Goal: Information Seeking & Learning: Learn about a topic

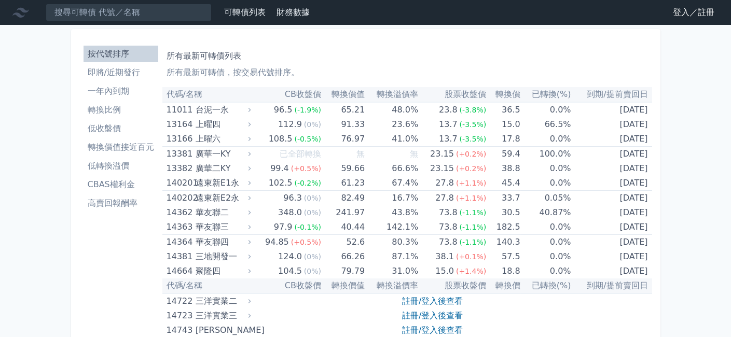
click at [693, 10] on link "登入／註冊" at bounding box center [694, 12] width 58 height 17
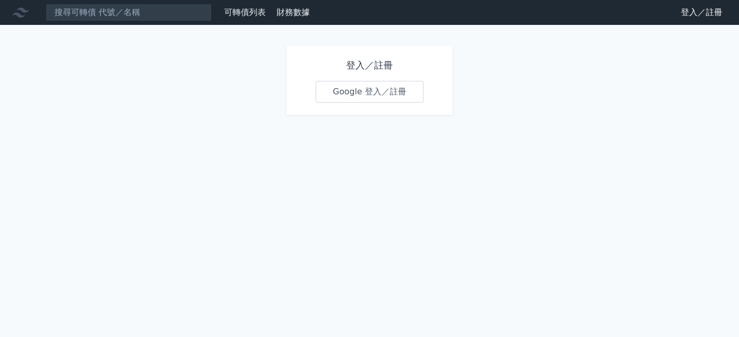
click at [397, 89] on link "Google 登入／註冊" at bounding box center [370, 92] width 108 height 22
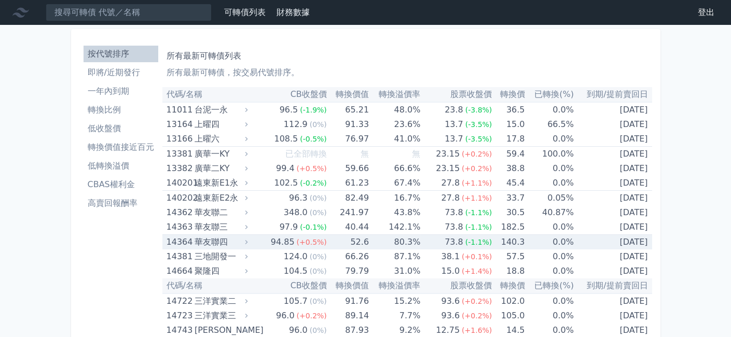
click at [248, 240] on icon at bounding box center [246, 242] width 7 height 7
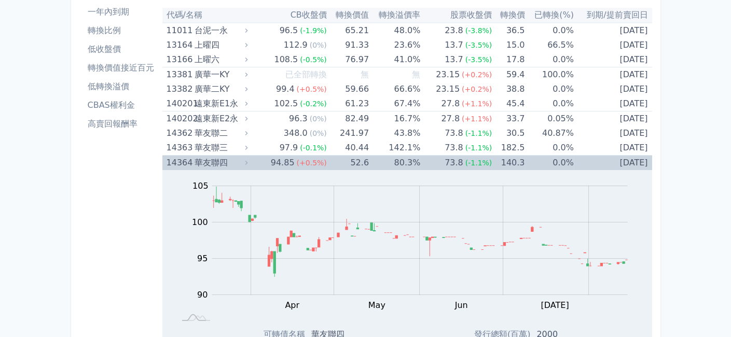
scroll to position [173, 0]
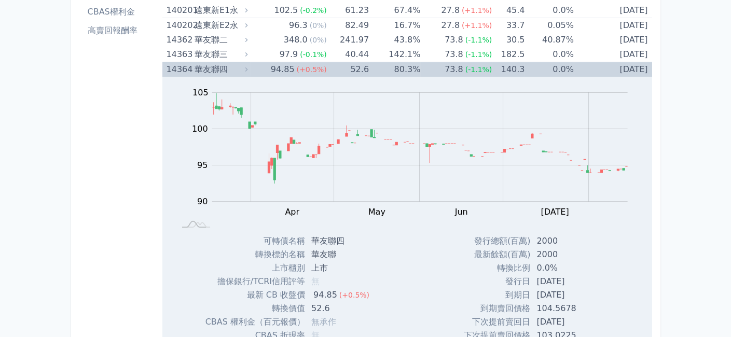
click at [247, 71] on icon at bounding box center [246, 69] width 7 height 7
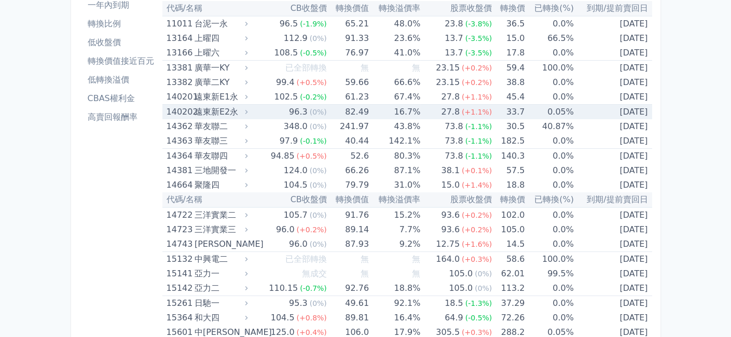
scroll to position [0, 0]
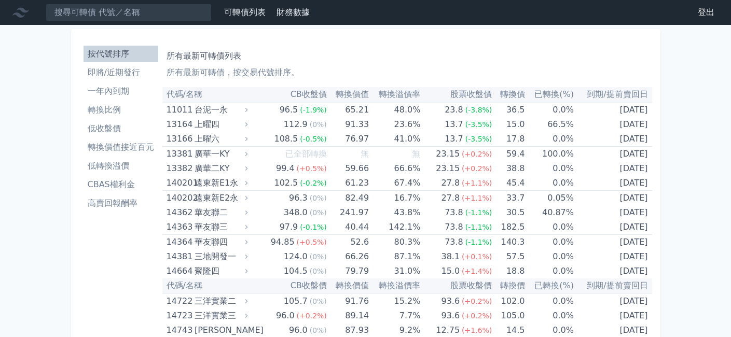
click at [124, 73] on li "即將/近期發行" at bounding box center [121, 72] width 75 height 12
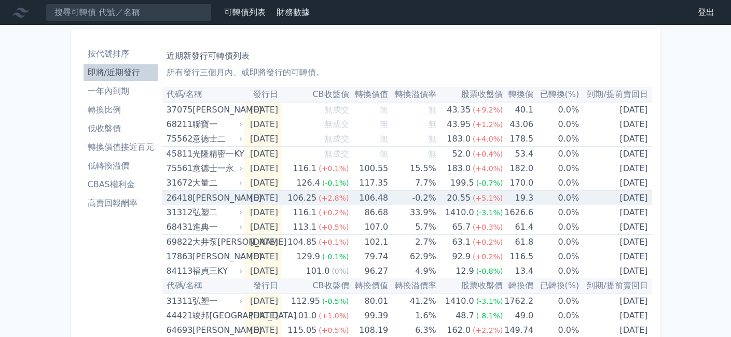
click at [240, 195] on icon at bounding box center [241, 198] width 6 height 6
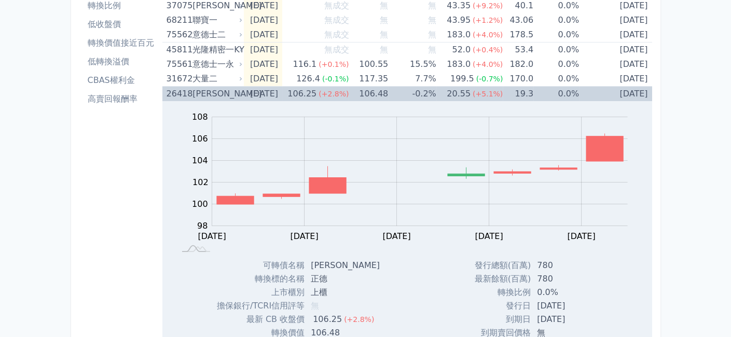
scroll to position [86, 0]
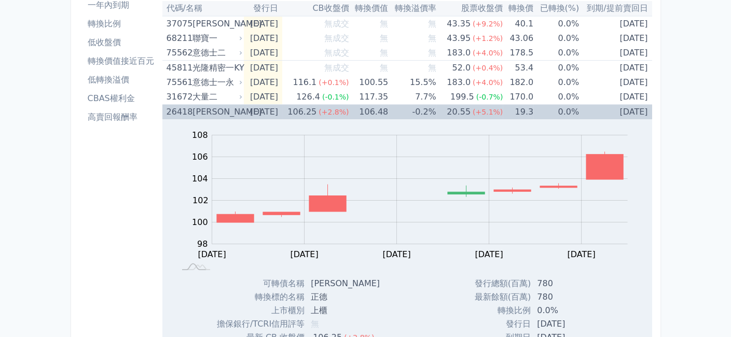
click at [236, 111] on div "[PERSON_NAME]" at bounding box center [217, 112] width 48 height 15
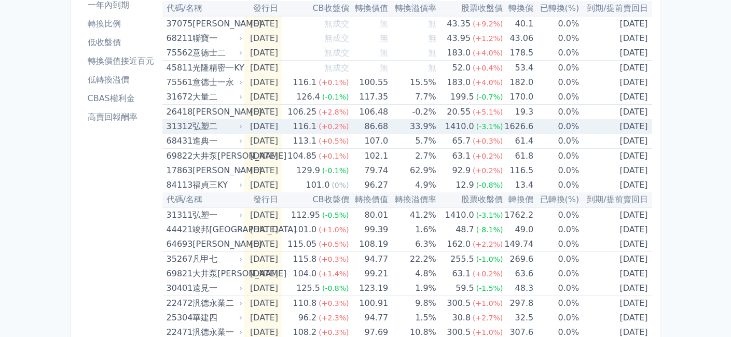
click at [234, 124] on div "弘塑二" at bounding box center [217, 126] width 48 height 15
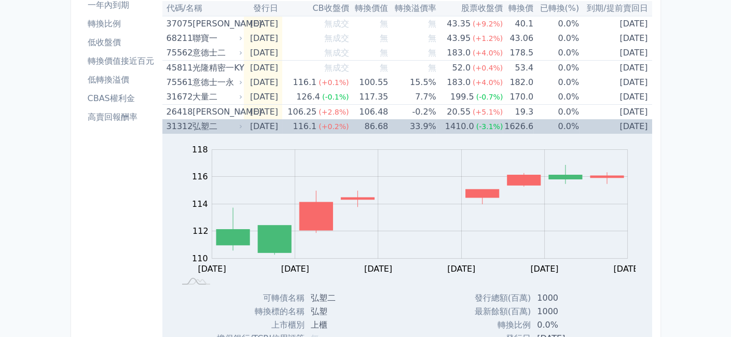
click at [234, 124] on div "弘塑二" at bounding box center [217, 126] width 48 height 15
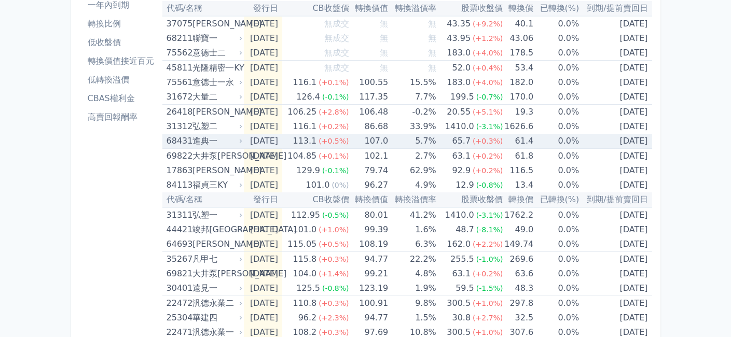
click at [241, 140] on icon at bounding box center [241, 141] width 2 height 4
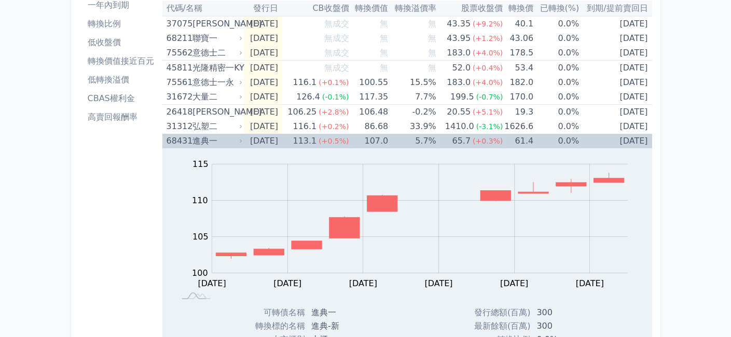
click at [239, 142] on icon at bounding box center [241, 141] width 6 height 6
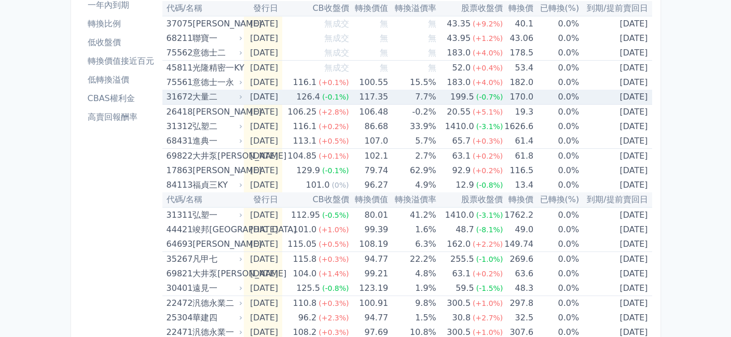
click at [240, 97] on icon at bounding box center [241, 97] width 2 height 4
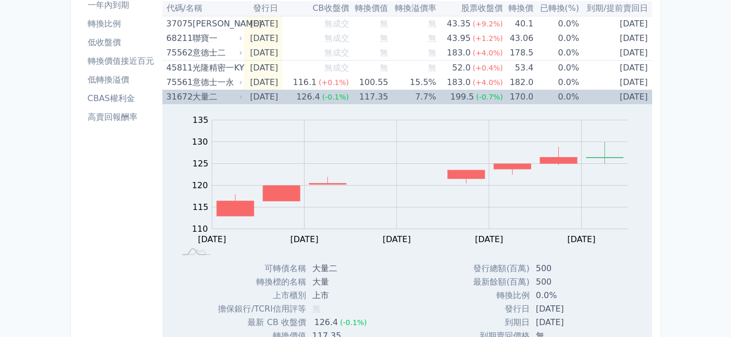
click at [240, 97] on icon at bounding box center [241, 97] width 2 height 4
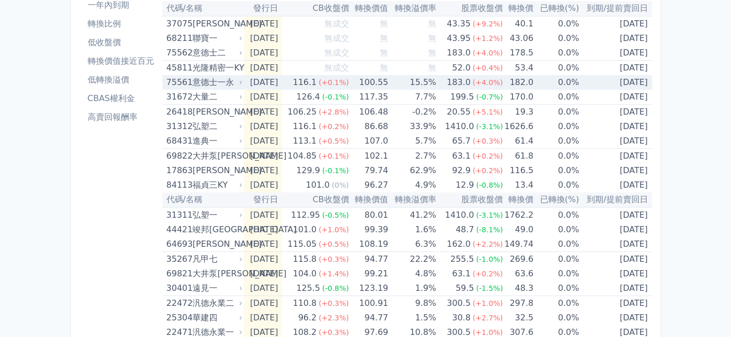
click at [240, 82] on icon at bounding box center [241, 82] width 6 height 6
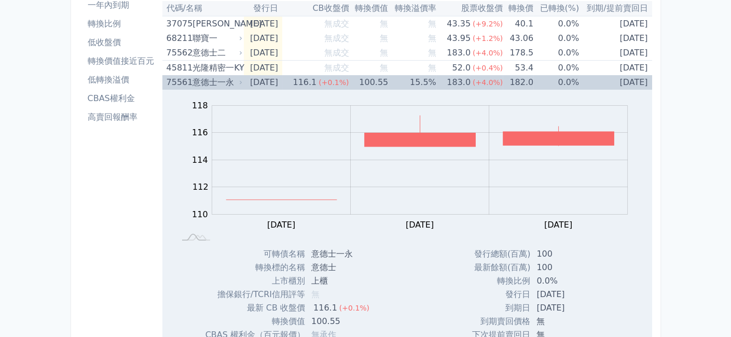
click at [240, 82] on icon at bounding box center [241, 82] width 6 height 6
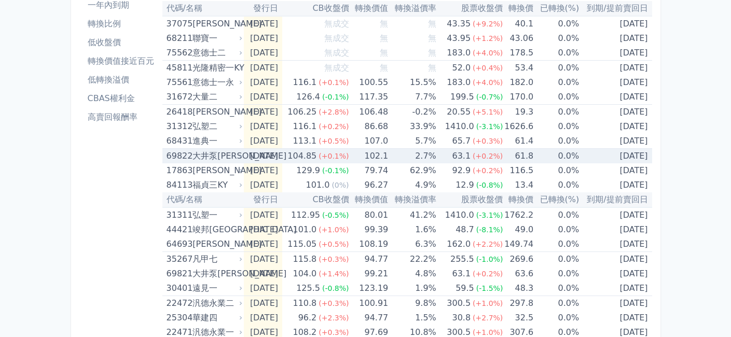
click at [241, 155] on icon at bounding box center [241, 156] width 6 height 6
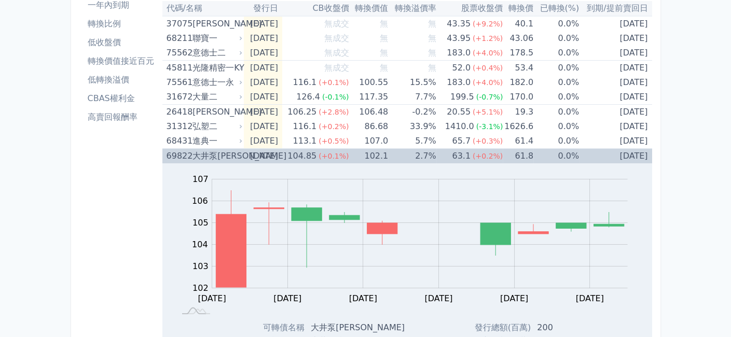
click at [241, 155] on icon at bounding box center [241, 156] width 6 height 6
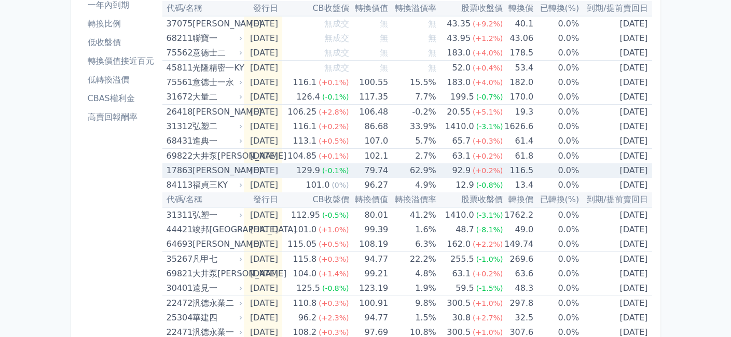
click at [240, 168] on icon at bounding box center [241, 171] width 6 height 6
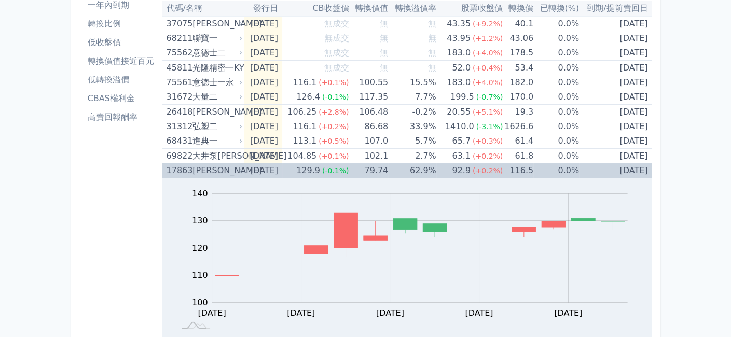
click at [240, 168] on icon at bounding box center [241, 171] width 6 height 6
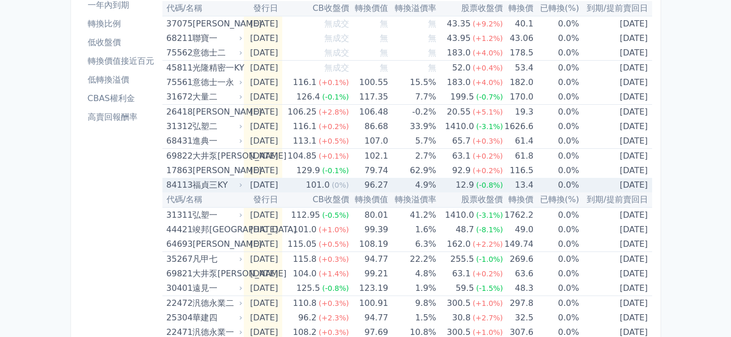
click at [239, 182] on icon at bounding box center [241, 185] width 6 height 6
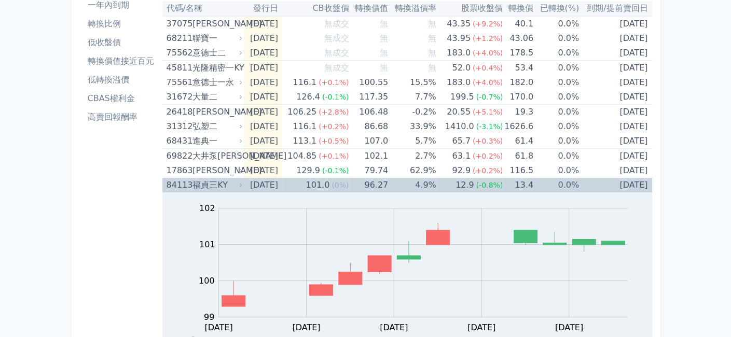
click at [239, 180] on div "84113 [PERSON_NAME]" at bounding box center [206, 185] width 78 height 15
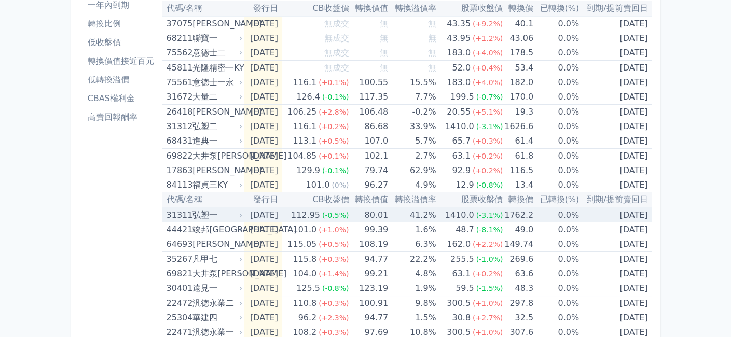
click at [239, 212] on icon at bounding box center [241, 215] width 6 height 6
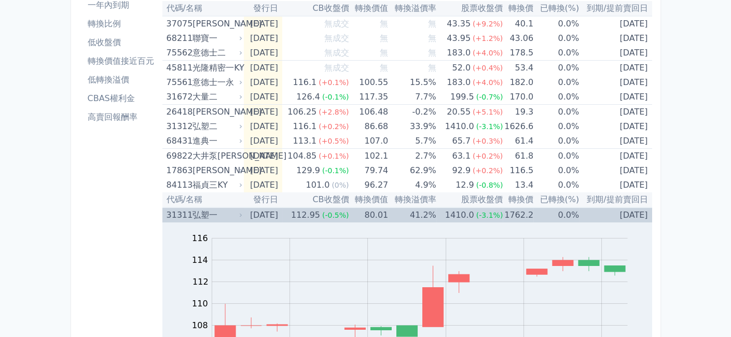
click at [239, 212] on icon at bounding box center [241, 215] width 6 height 6
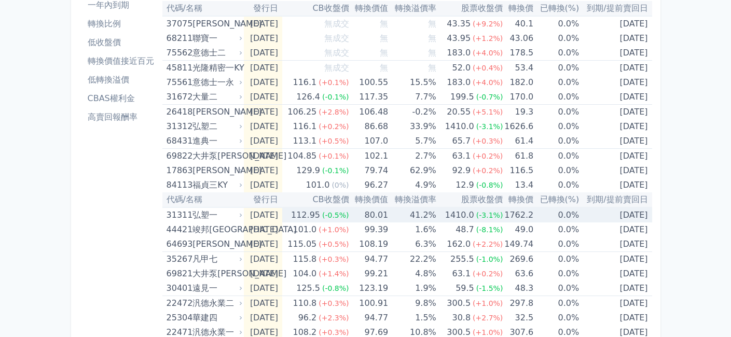
click at [240, 213] on icon at bounding box center [241, 215] width 2 height 4
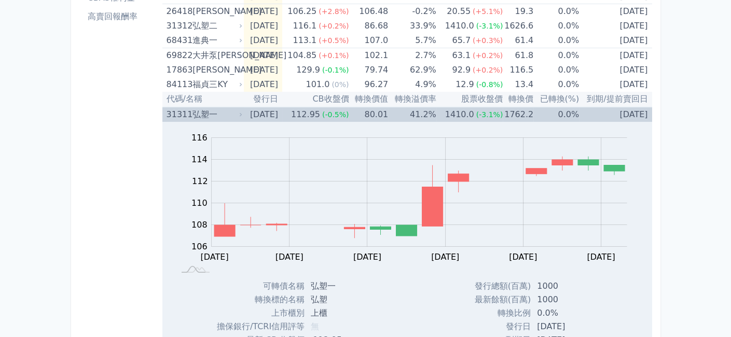
scroll to position [173, 0]
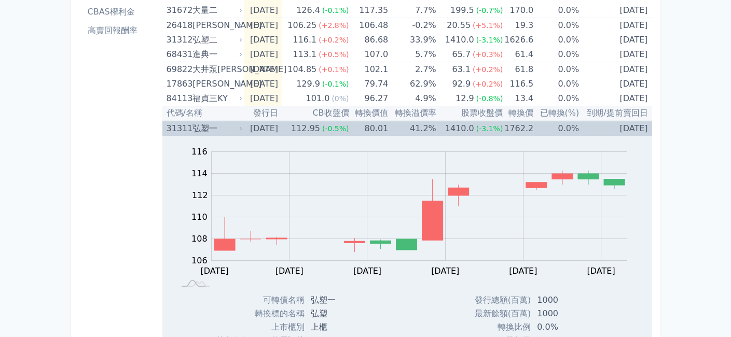
click at [241, 127] on icon at bounding box center [241, 129] width 6 height 6
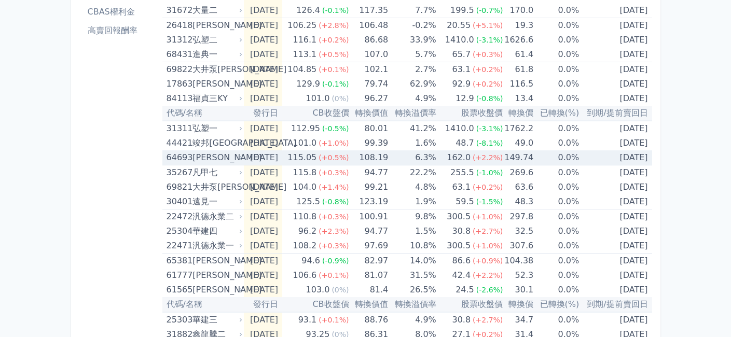
click at [241, 155] on icon at bounding box center [241, 158] width 6 height 6
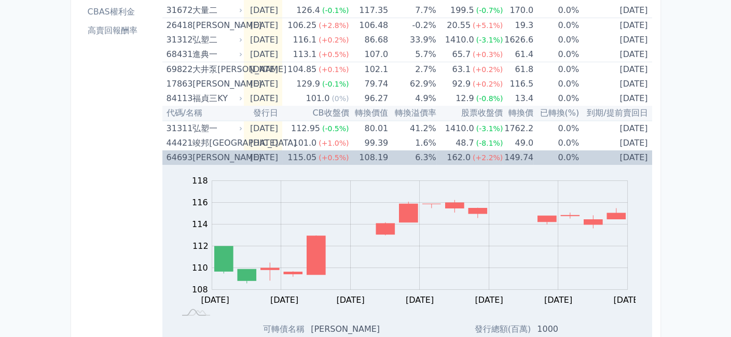
click at [241, 155] on icon at bounding box center [241, 158] width 6 height 6
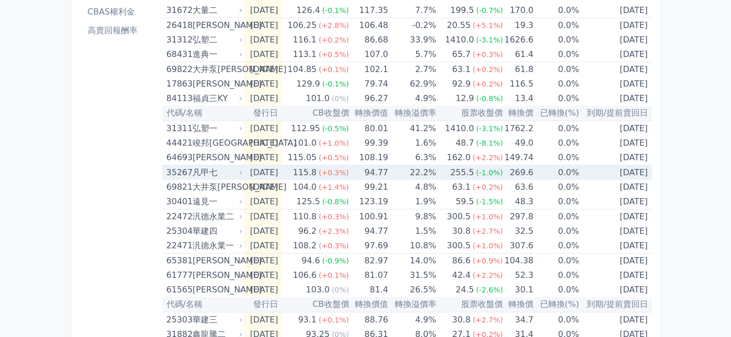
click at [236, 171] on div "凡甲七" at bounding box center [217, 173] width 48 height 15
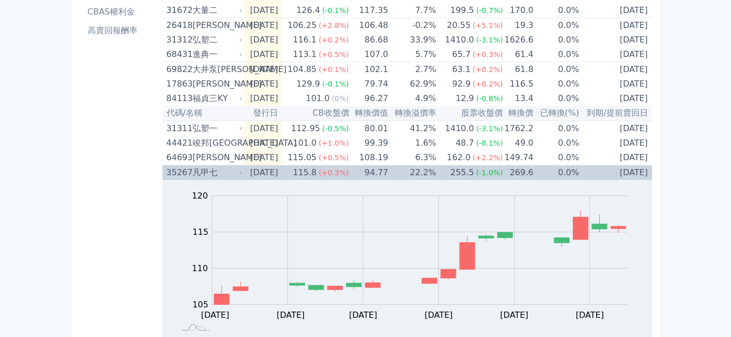
click at [236, 171] on div "凡甲七" at bounding box center [217, 173] width 48 height 15
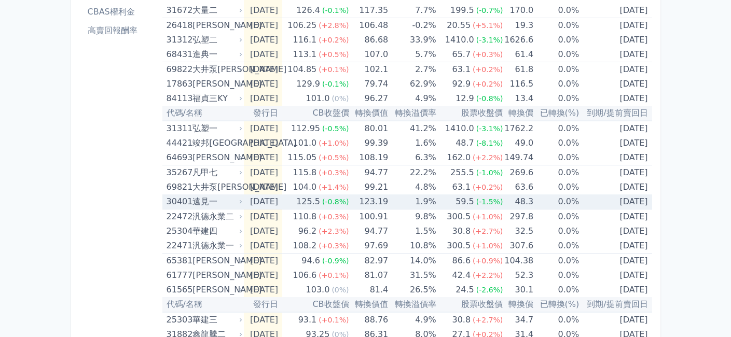
click at [238, 199] on icon at bounding box center [241, 202] width 6 height 6
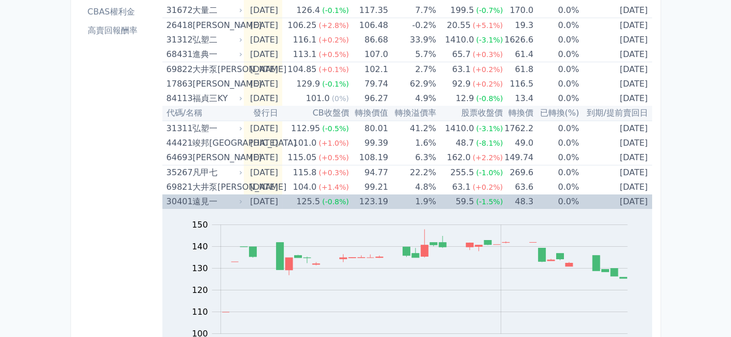
click at [238, 199] on icon at bounding box center [241, 202] width 6 height 6
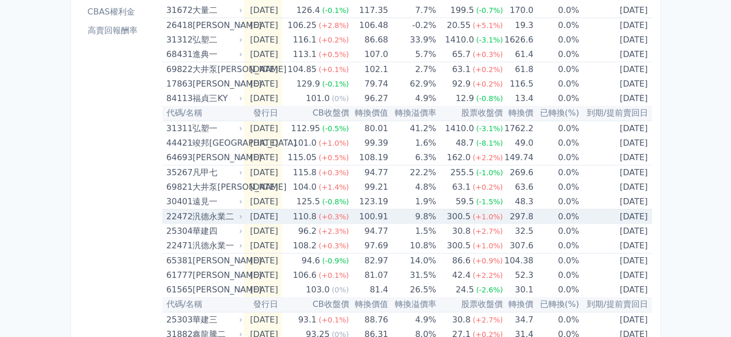
click at [240, 214] on icon at bounding box center [241, 217] width 6 height 6
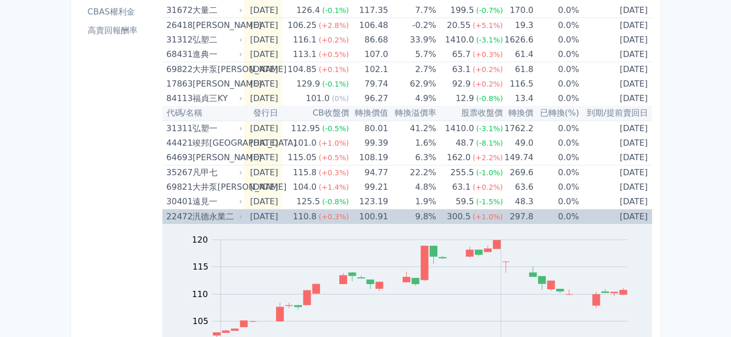
click at [240, 214] on icon at bounding box center [241, 217] width 6 height 6
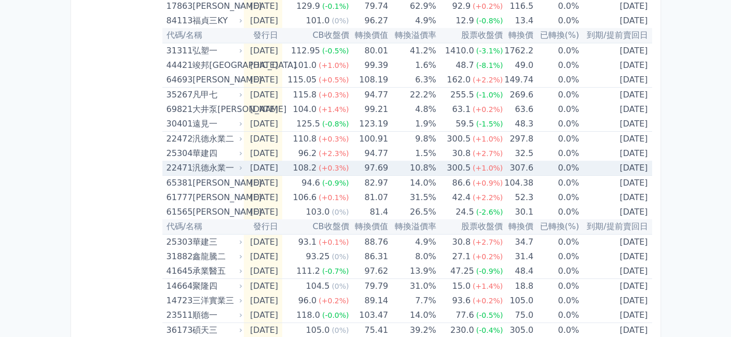
scroll to position [260, 0]
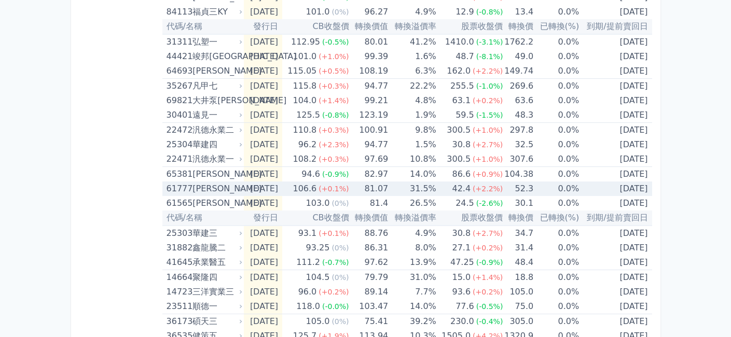
click at [240, 186] on icon at bounding box center [241, 189] width 6 height 6
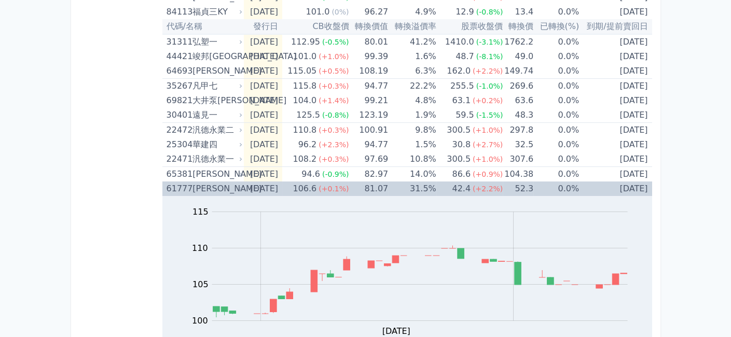
click at [240, 186] on icon at bounding box center [241, 189] width 6 height 6
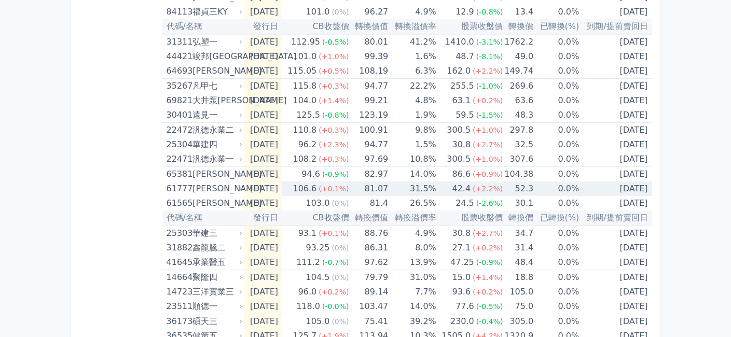
scroll to position [346, 0]
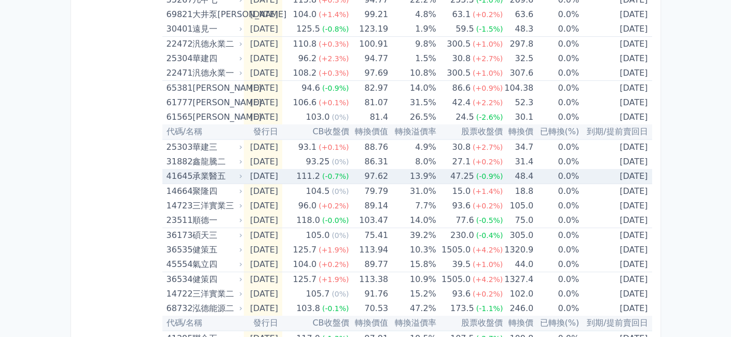
click at [240, 173] on icon at bounding box center [241, 176] width 6 height 6
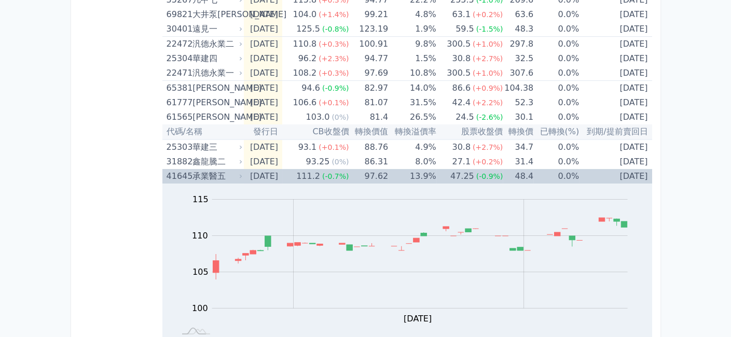
click at [240, 173] on icon at bounding box center [241, 176] width 6 height 6
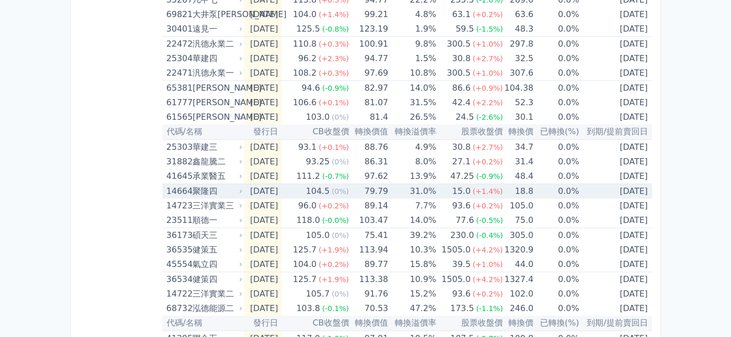
click at [241, 189] on icon at bounding box center [241, 191] width 6 height 6
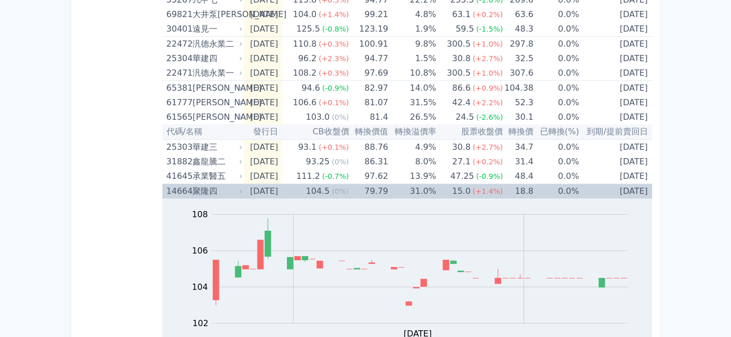
click at [241, 189] on icon at bounding box center [241, 191] width 6 height 6
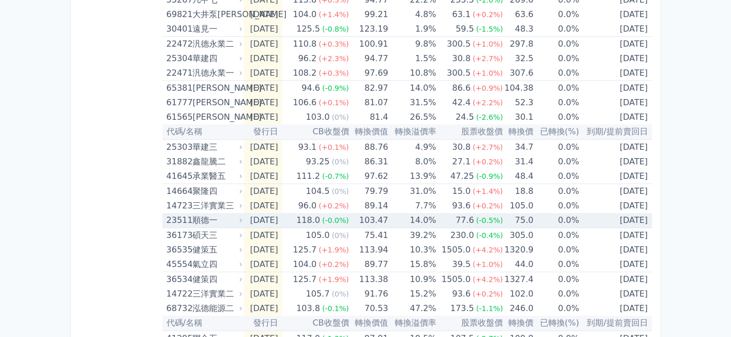
click at [238, 218] on icon at bounding box center [241, 221] width 6 height 6
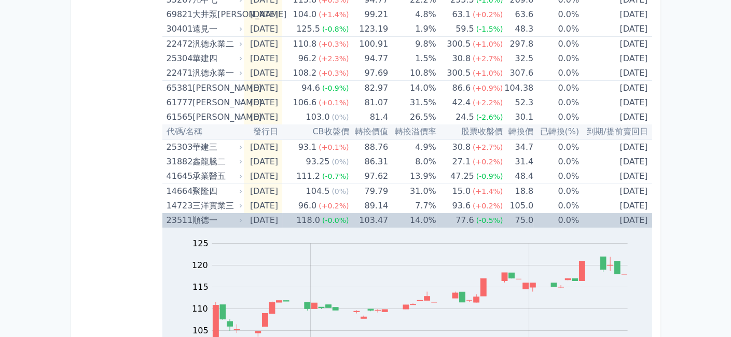
click at [238, 218] on icon at bounding box center [241, 221] width 6 height 6
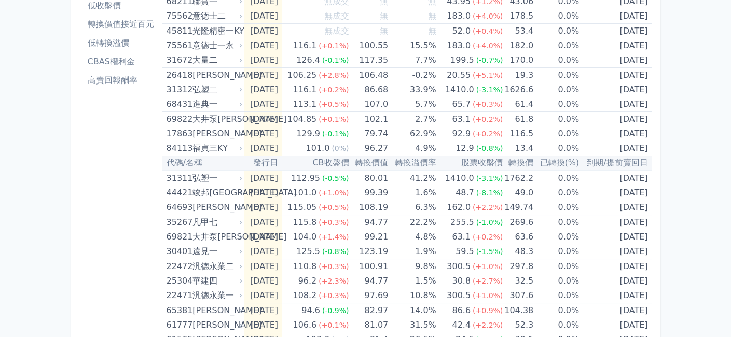
scroll to position [0, 0]
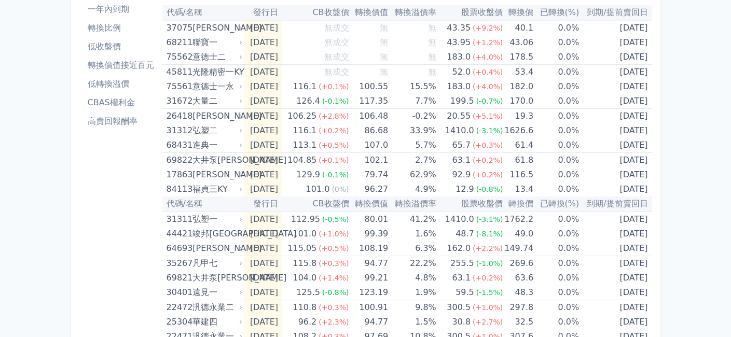
drag, startPoint x: 151, startPoint y: 229, endPoint x: 154, endPoint y: 272, distance: 42.7
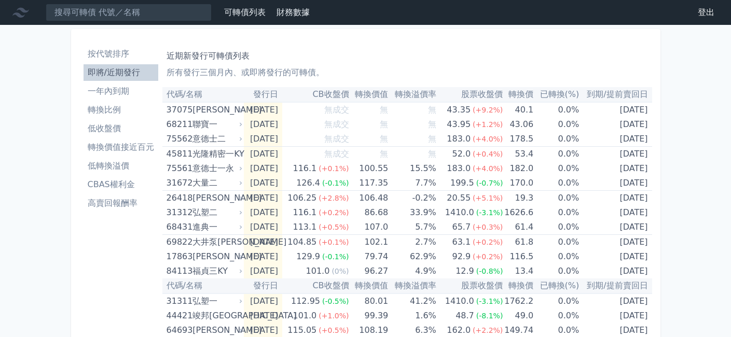
click at [127, 187] on li "CBAS權利金" at bounding box center [121, 185] width 75 height 12
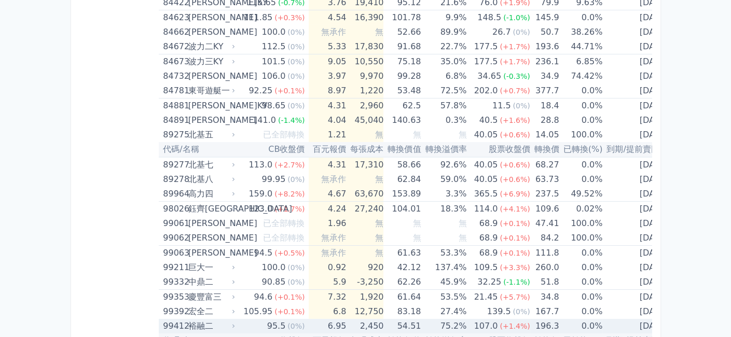
scroll to position [6057, 0]
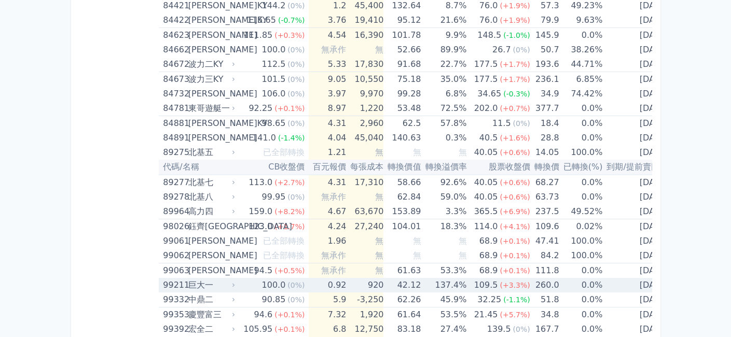
click at [227, 278] on div "巨大一" at bounding box center [210, 285] width 45 height 15
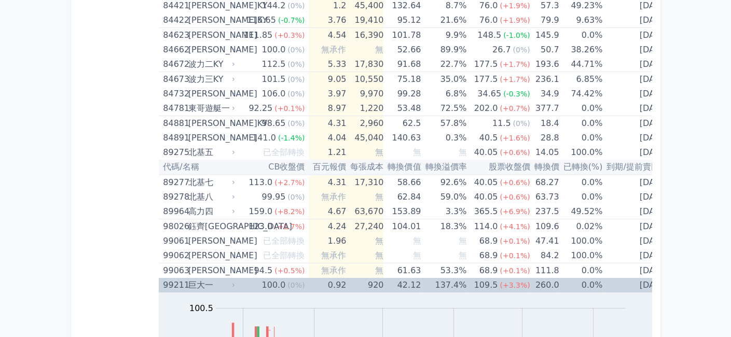
click at [227, 278] on div "巨大一" at bounding box center [210, 285] width 45 height 15
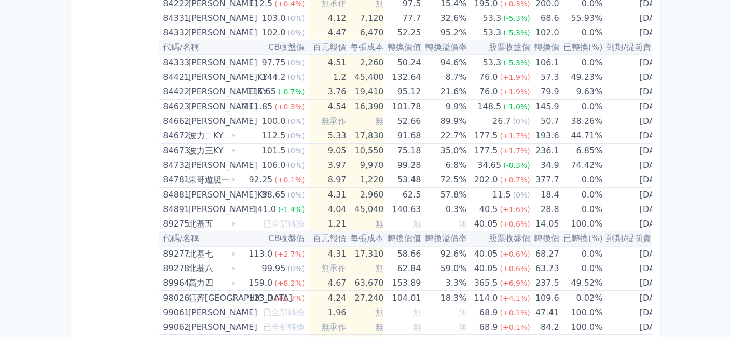
scroll to position [5971, 0]
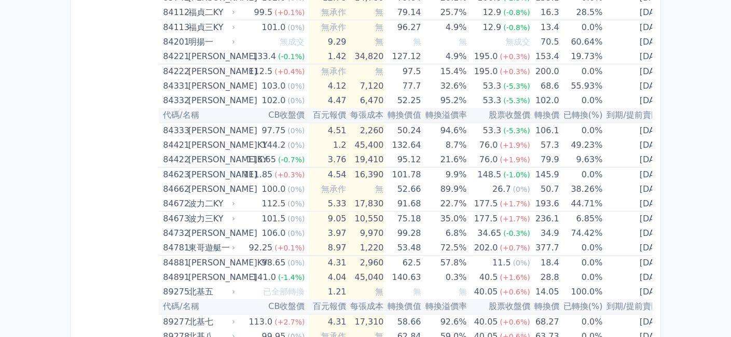
drag, startPoint x: 141, startPoint y: 262, endPoint x: 141, endPoint y: 239, distance: 22.3
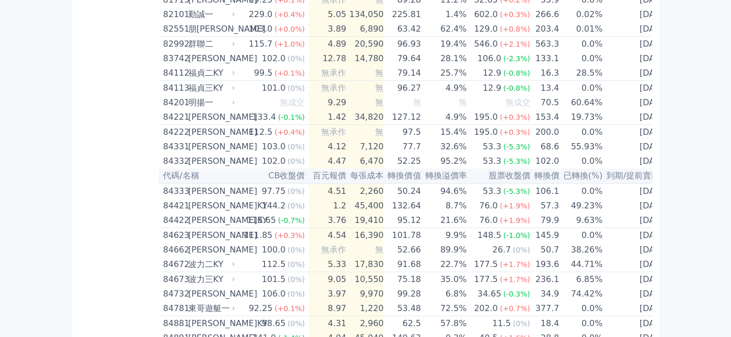
drag, startPoint x: 132, startPoint y: 260, endPoint x: 135, endPoint y: 234, distance: 26.7
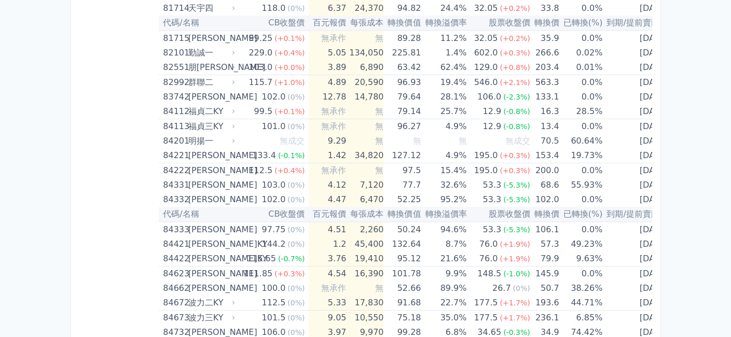
scroll to position [5815, 0]
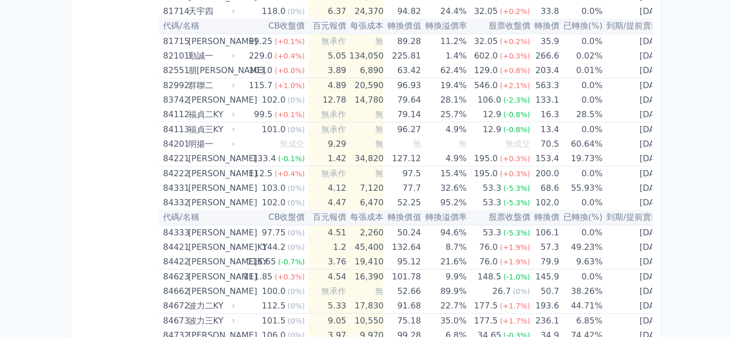
drag, startPoint x: 135, startPoint y: 234, endPoint x: 137, endPoint y: 218, distance: 15.7
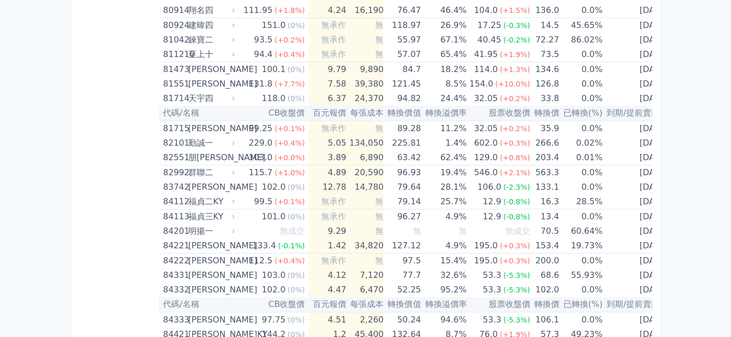
scroll to position [5642, 0]
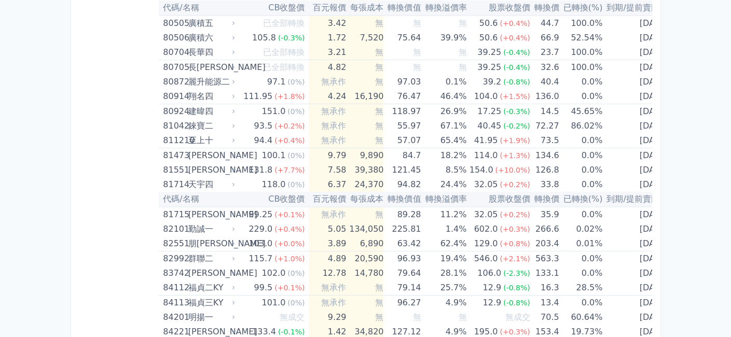
drag, startPoint x: 137, startPoint y: 219, endPoint x: 139, endPoint y: 211, distance: 7.4
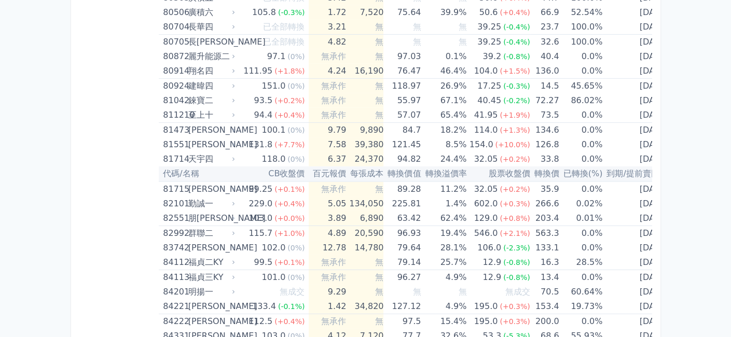
scroll to position [5661, 0]
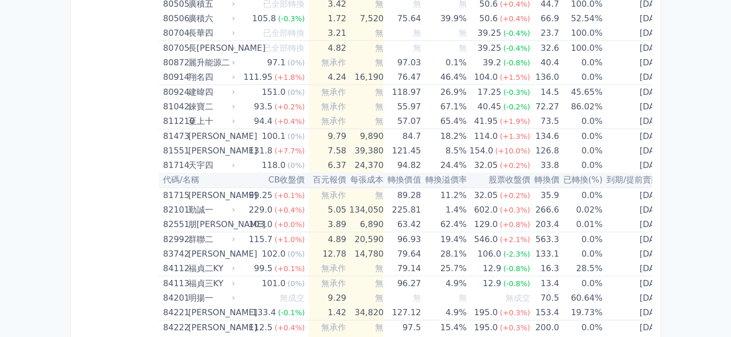
drag, startPoint x: 142, startPoint y: 247, endPoint x: 145, endPoint y: 219, distance: 28.7
drag, startPoint x: 145, startPoint y: 219, endPoint x: 132, endPoint y: 259, distance: 42.5
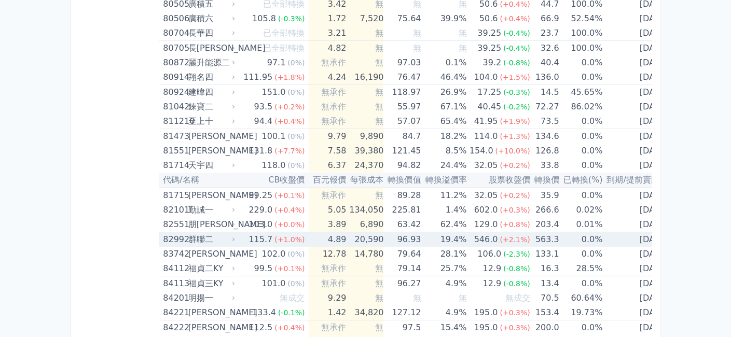
click at [232, 233] on div "群聯二" at bounding box center [210, 240] width 45 height 15
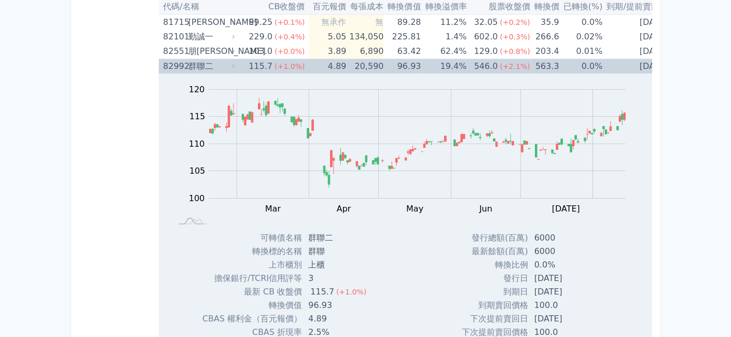
scroll to position [5748, 0]
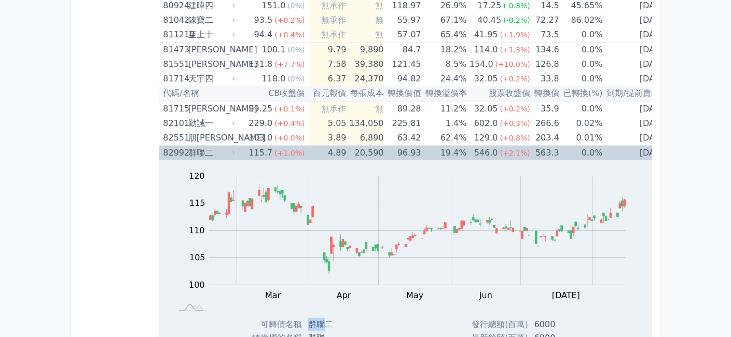
drag, startPoint x: 313, startPoint y: 300, endPoint x: 324, endPoint y: 301, distance: 12.0
click at [324, 318] on td "群聯二" at bounding box center [338, 324] width 73 height 13
click at [236, 150] on icon at bounding box center [234, 153] width 6 height 6
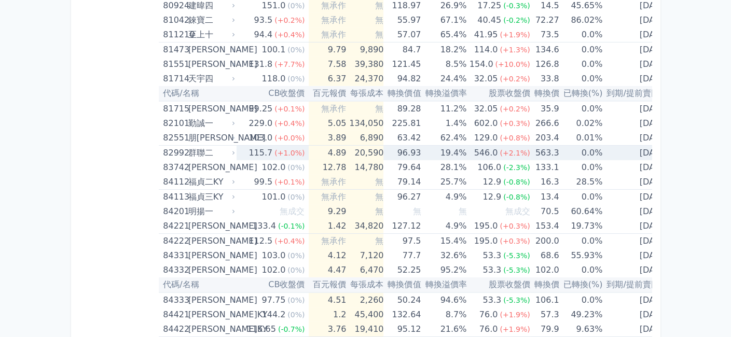
click at [236, 150] on icon at bounding box center [234, 153] width 6 height 6
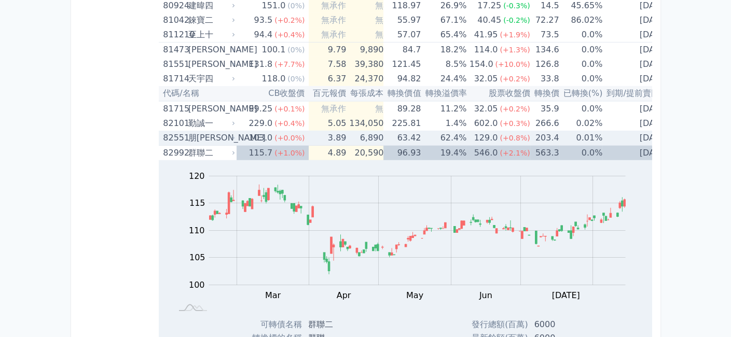
click at [235, 135] on icon at bounding box center [234, 138] width 6 height 6
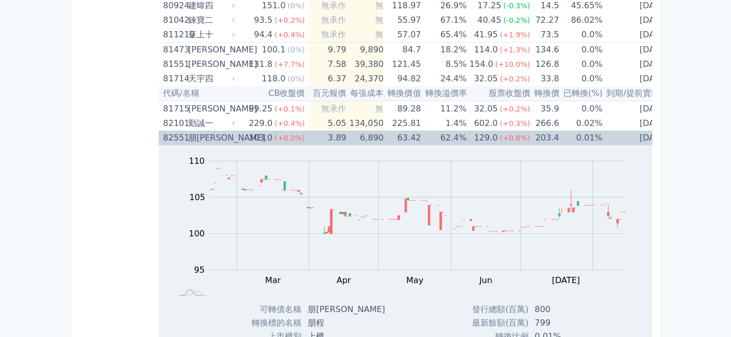
click at [235, 135] on icon at bounding box center [234, 138] width 6 height 6
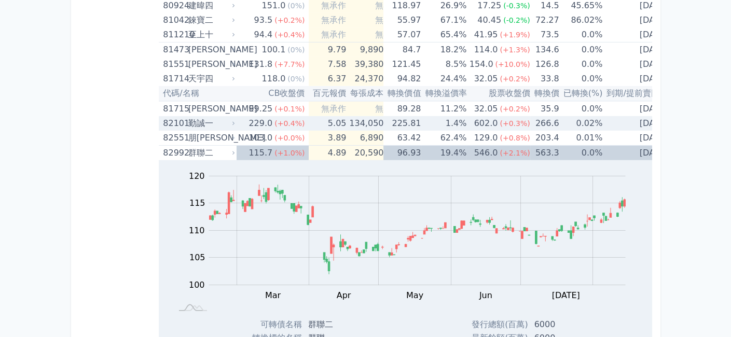
click at [233, 120] on icon at bounding box center [234, 123] width 6 height 6
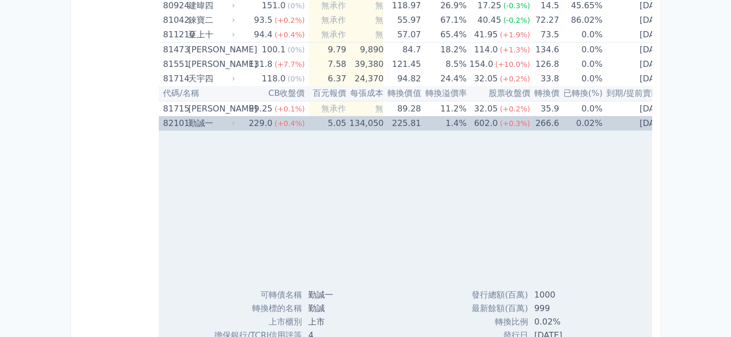
click at [233, 120] on icon at bounding box center [234, 123] width 6 height 6
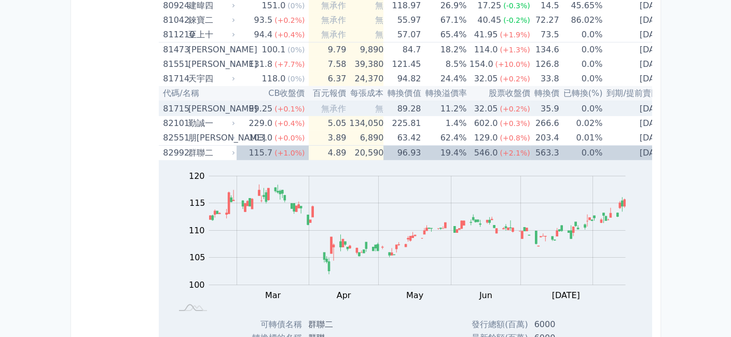
click at [237, 106] on icon at bounding box center [234, 109] width 6 height 6
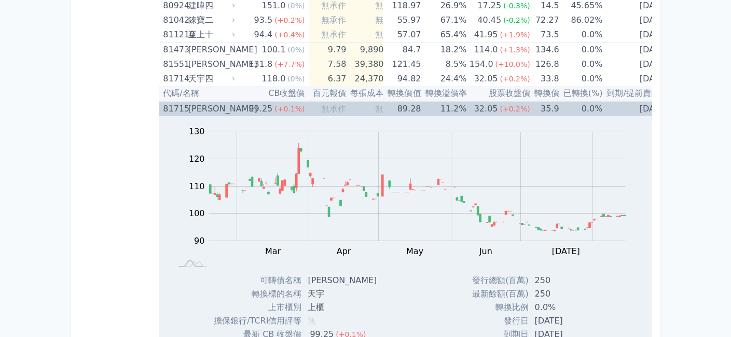
click at [237, 106] on icon at bounding box center [234, 109] width 6 height 6
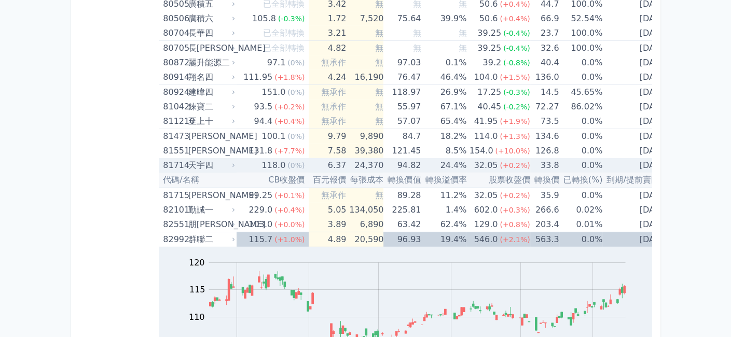
scroll to position [5575, 0]
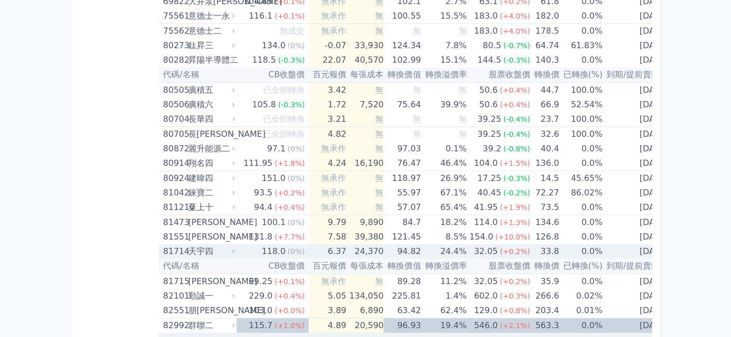
click at [235, 250] on icon at bounding box center [234, 252] width 2 height 4
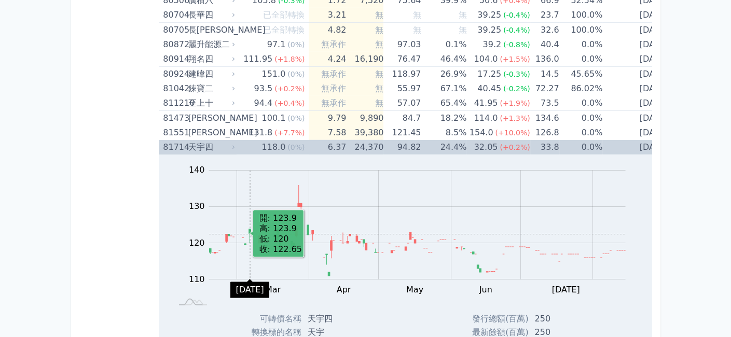
scroll to position [5661, 0]
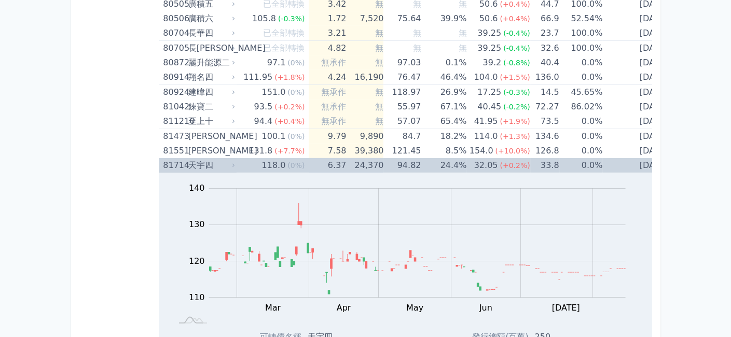
click at [236, 162] on icon at bounding box center [234, 165] width 6 height 6
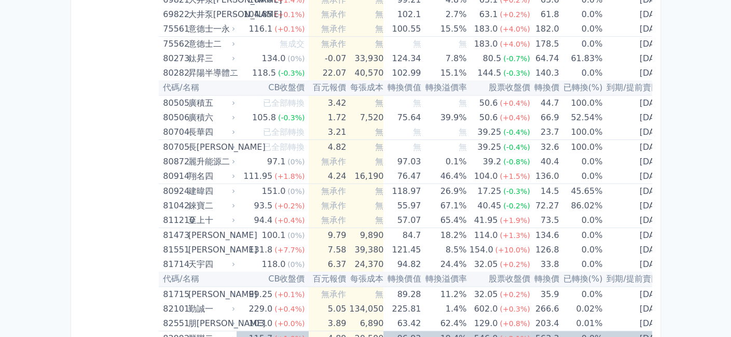
drag, startPoint x: 132, startPoint y: 199, endPoint x: 143, endPoint y: 172, distance: 29.3
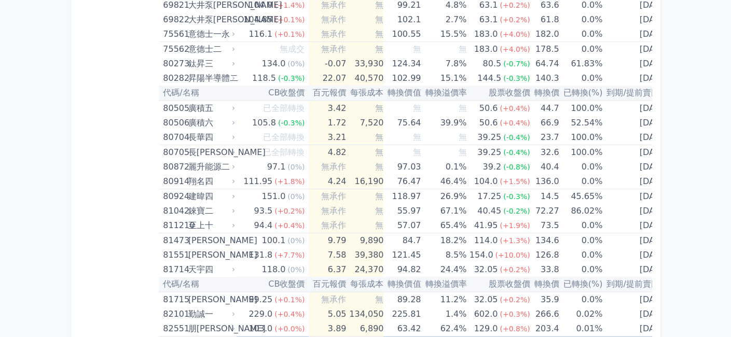
scroll to position [5552, 0]
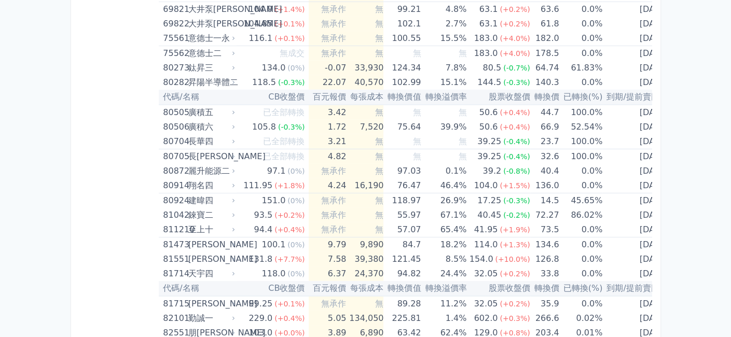
drag, startPoint x: 138, startPoint y: 191, endPoint x: 139, endPoint y: 171, distance: 19.8
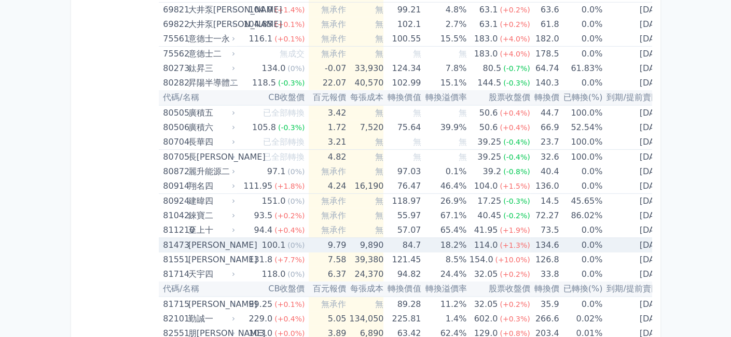
click at [237, 242] on icon at bounding box center [234, 245] width 6 height 6
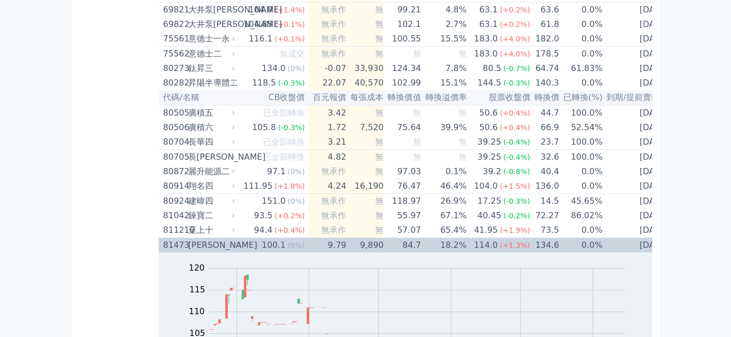
click at [237, 242] on icon at bounding box center [234, 245] width 6 height 6
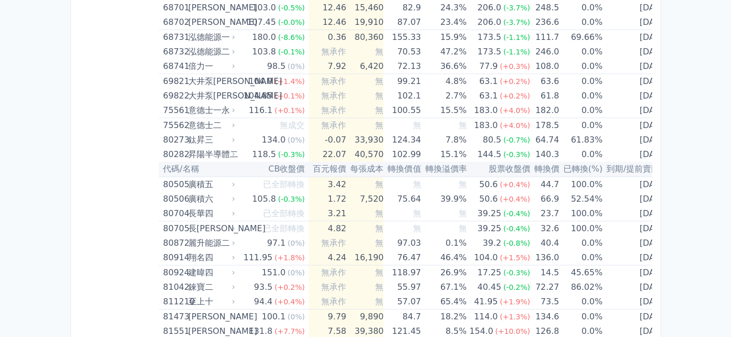
scroll to position [5478, 0]
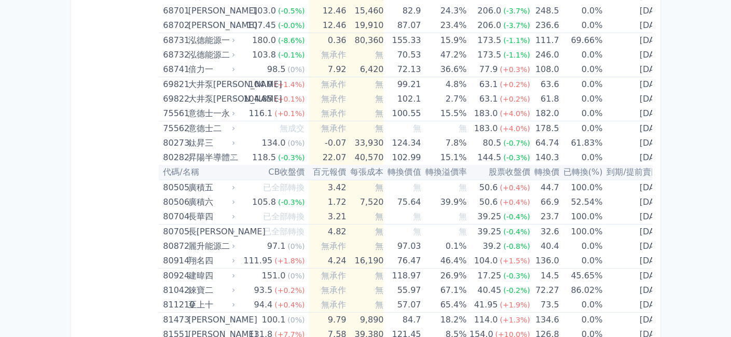
drag, startPoint x: 146, startPoint y: 260, endPoint x: 148, endPoint y: 234, distance: 26.1
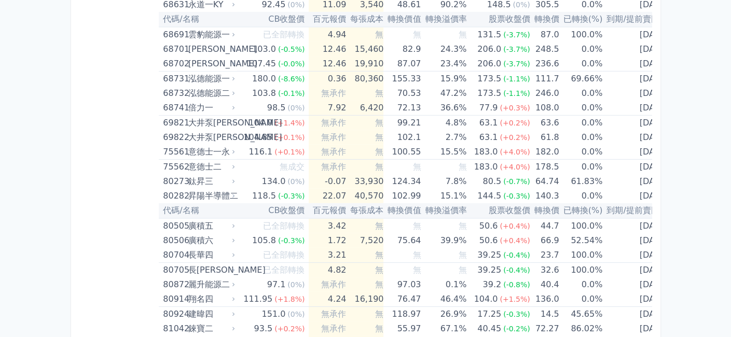
scroll to position [5433, 0]
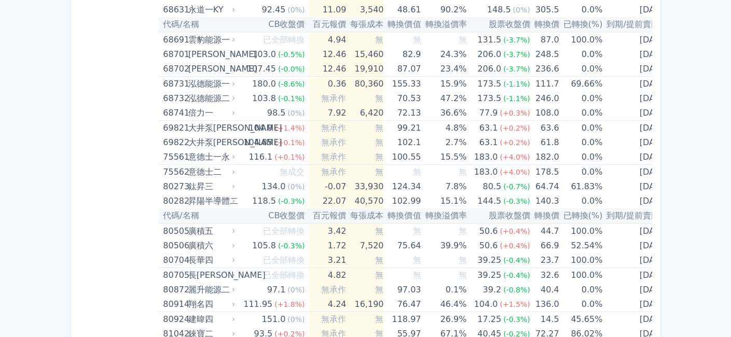
drag, startPoint x: 145, startPoint y: 246, endPoint x: 145, endPoint y: 227, distance: 18.7
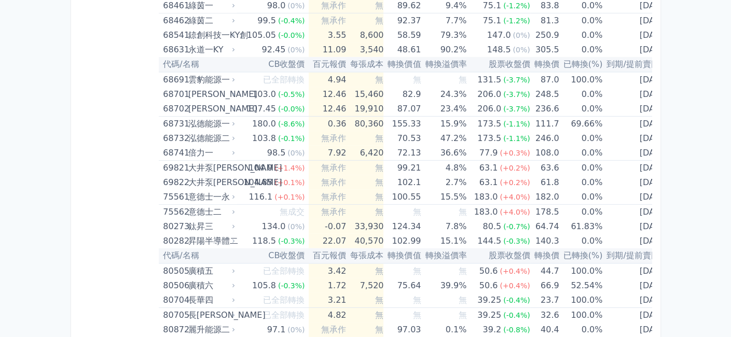
drag, startPoint x: 148, startPoint y: 257, endPoint x: 146, endPoint y: 234, distance: 23.5
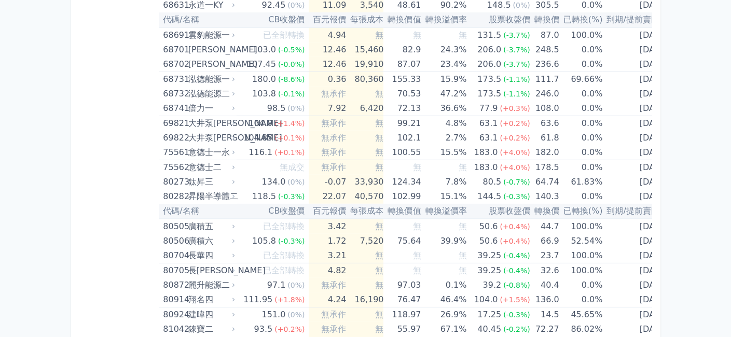
scroll to position [5394, 0]
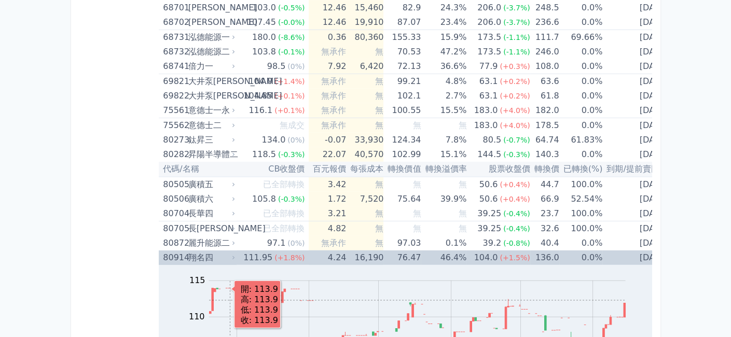
scroll to position [5567, 0]
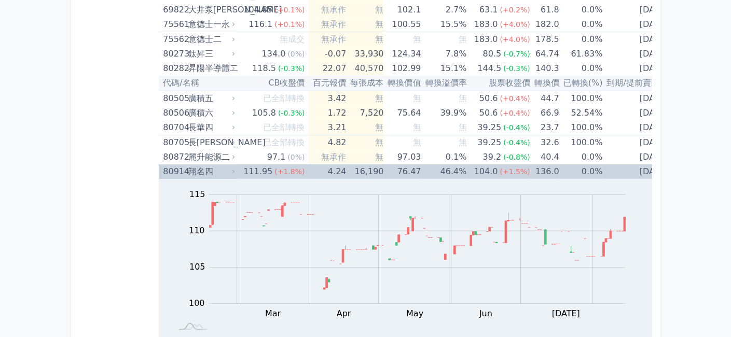
click at [237, 169] on icon at bounding box center [234, 172] width 6 height 6
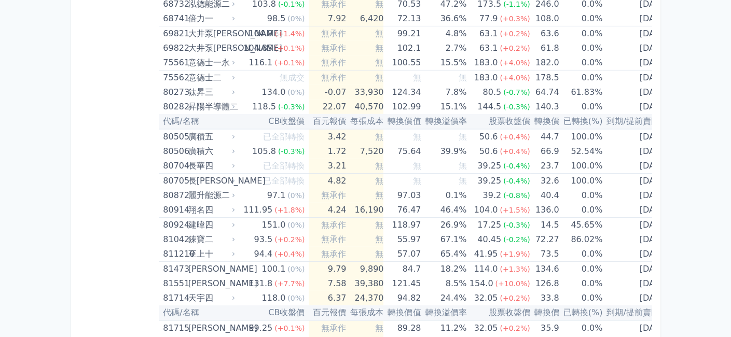
drag, startPoint x: 154, startPoint y: 189, endPoint x: 146, endPoint y: 168, distance: 22.5
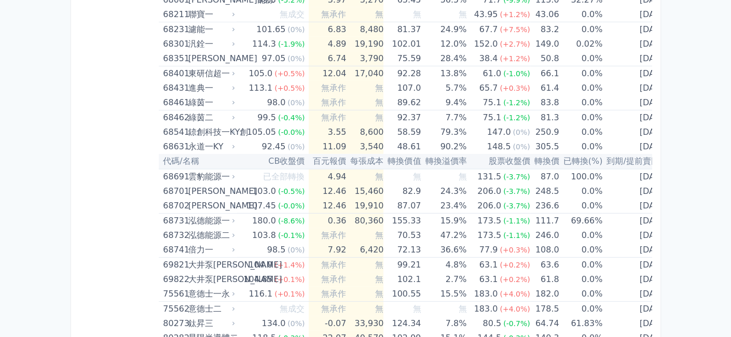
scroll to position [5292, 0]
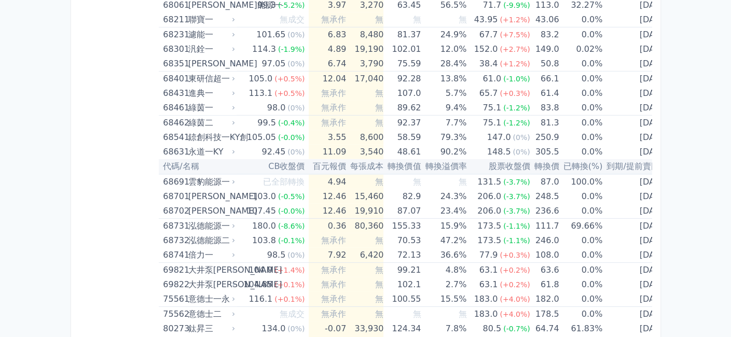
drag, startPoint x: 146, startPoint y: 229, endPoint x: 148, endPoint y: 207, distance: 22.9
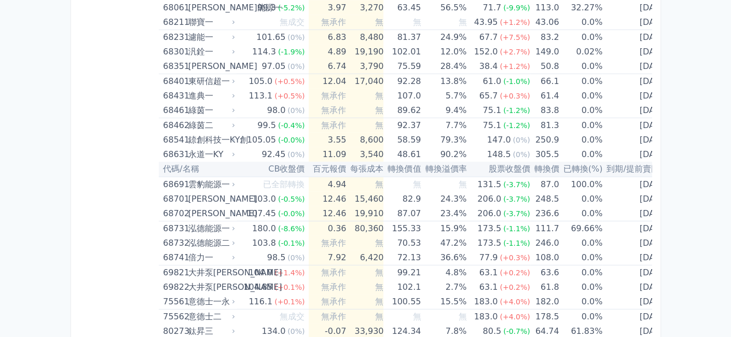
drag, startPoint x: 121, startPoint y: 230, endPoint x: 123, endPoint y: 214, distance: 15.7
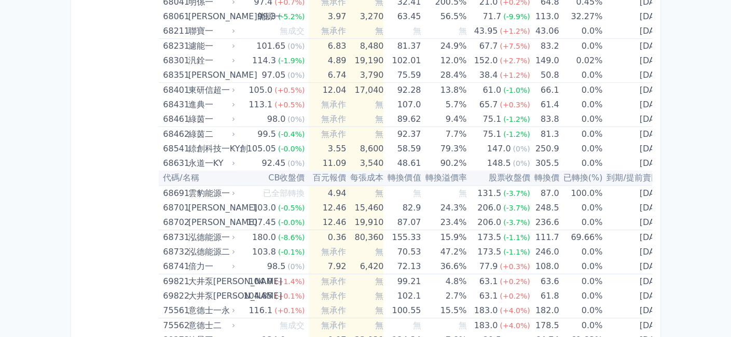
drag, startPoint x: 126, startPoint y: 229, endPoint x: 131, endPoint y: 206, distance: 23.4
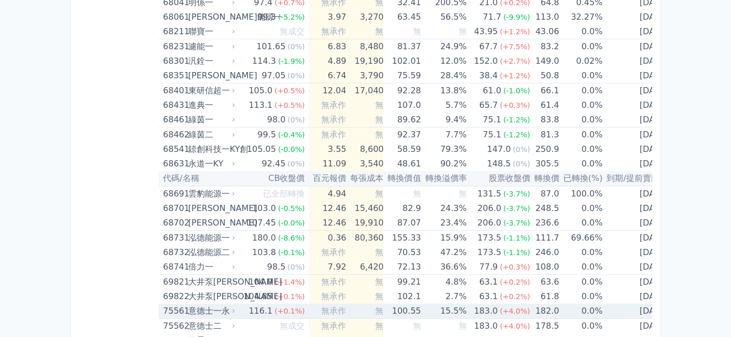
click at [235, 308] on icon at bounding box center [234, 311] width 6 height 6
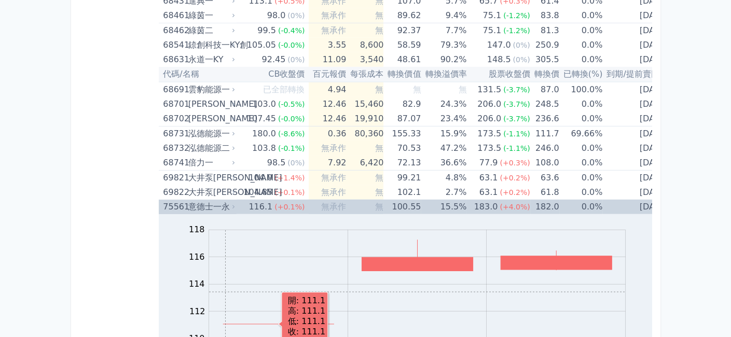
scroll to position [5366, 0]
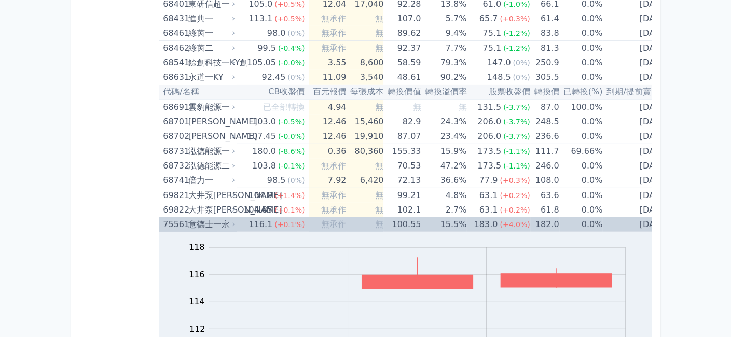
click at [233, 222] on icon at bounding box center [234, 225] width 6 height 6
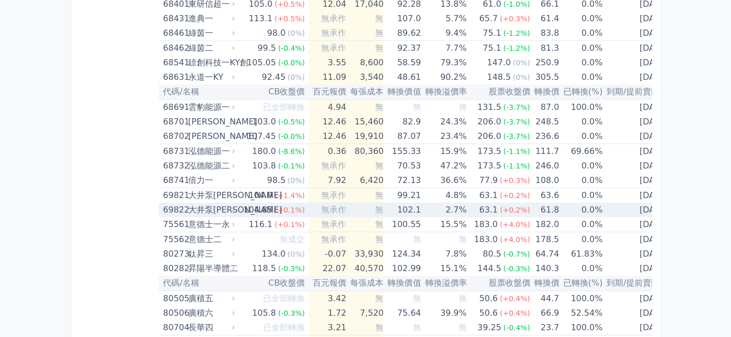
click at [235, 207] on icon at bounding box center [234, 210] width 6 height 6
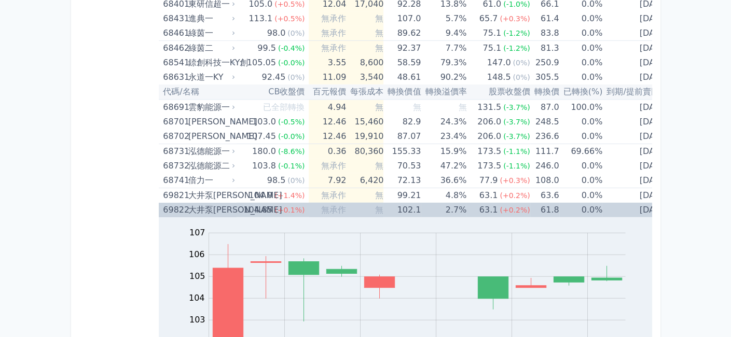
click at [235, 209] on icon at bounding box center [234, 211] width 2 height 4
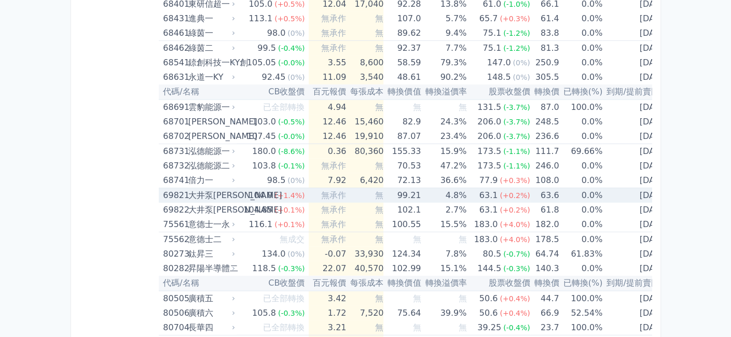
click at [237, 193] on icon at bounding box center [234, 196] width 6 height 6
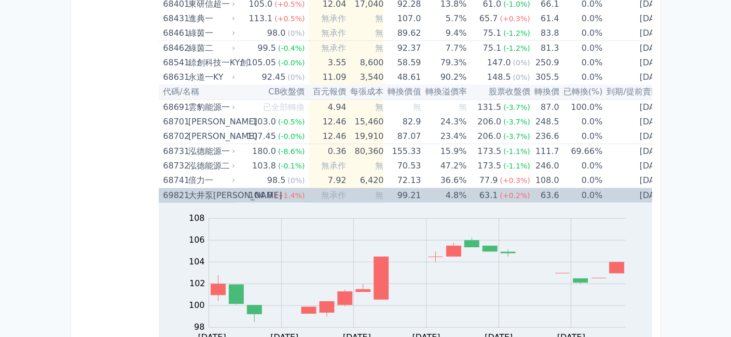
click at [237, 193] on icon at bounding box center [234, 196] width 6 height 6
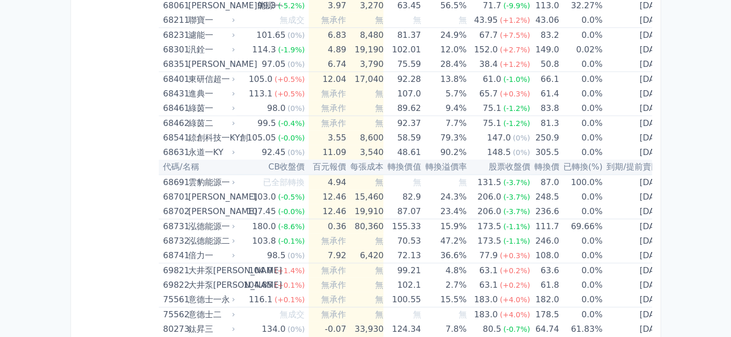
scroll to position [5289, 0]
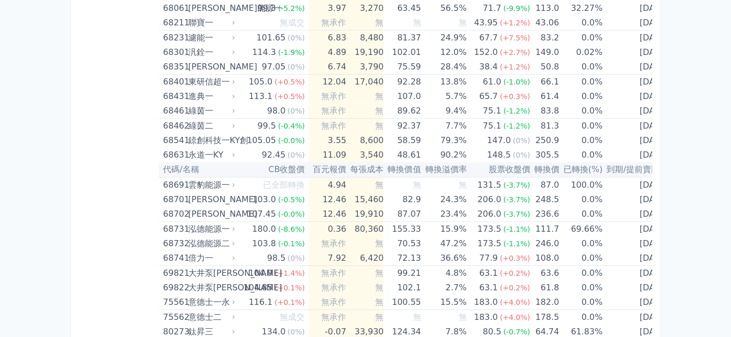
drag, startPoint x: 102, startPoint y: 202, endPoint x: 108, endPoint y: 178, distance: 25.7
drag, startPoint x: 108, startPoint y: 178, endPoint x: 78, endPoint y: 194, distance: 33.7
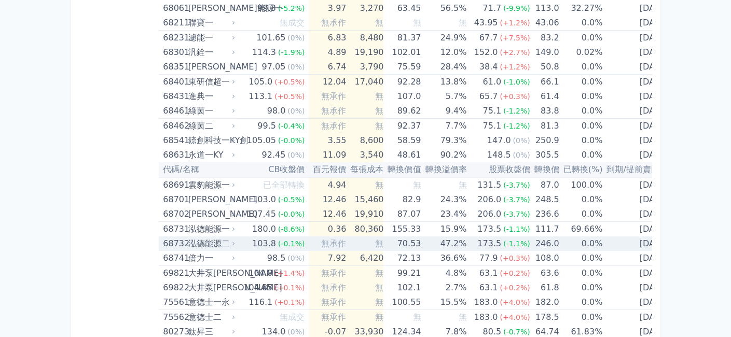
click at [237, 241] on icon at bounding box center [234, 244] width 6 height 6
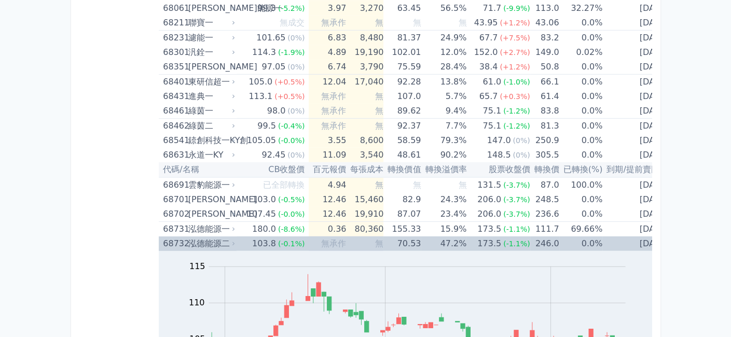
click at [236, 241] on icon at bounding box center [234, 244] width 6 height 6
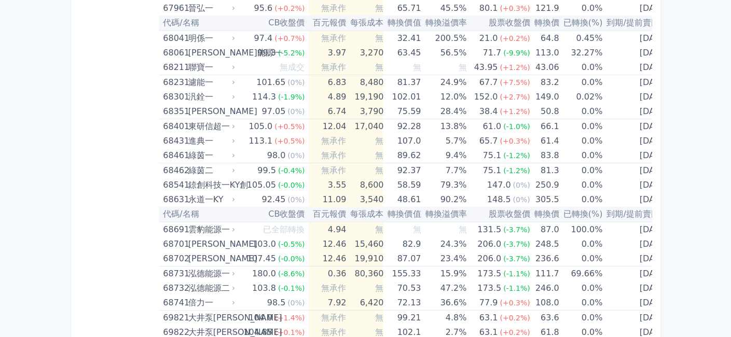
scroll to position [5216, 0]
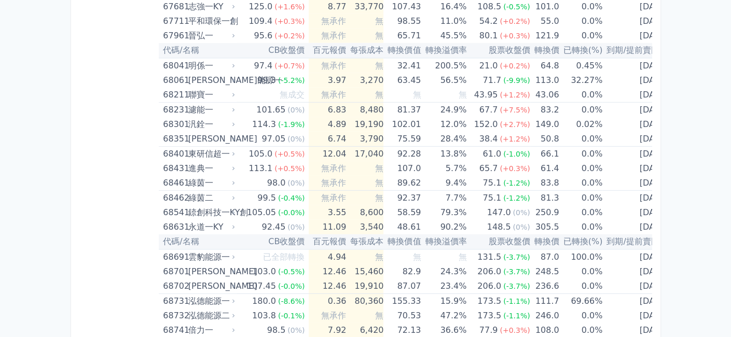
drag, startPoint x: 131, startPoint y: 253, endPoint x: 134, endPoint y: 204, distance: 48.9
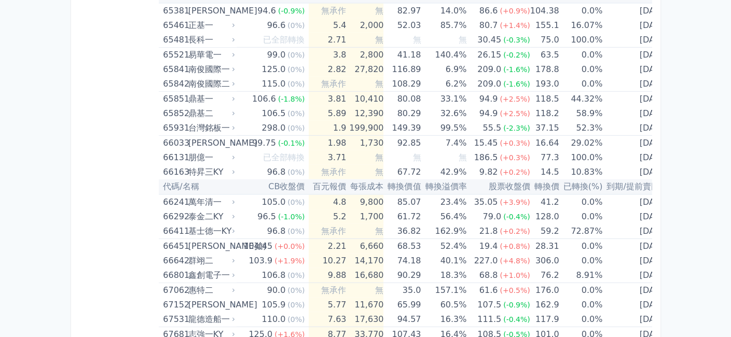
scroll to position [4870, 0]
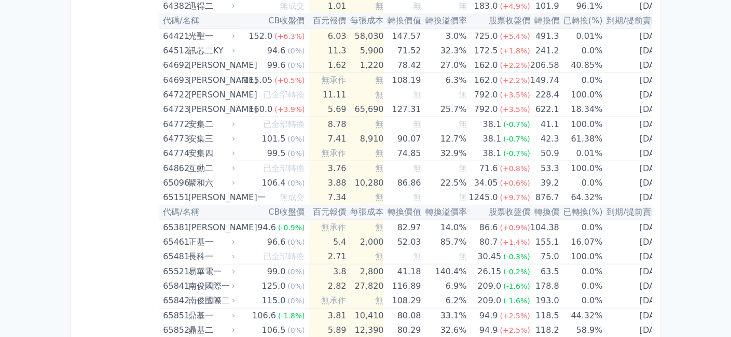
drag, startPoint x: 139, startPoint y: 229, endPoint x: 139, endPoint y: 216, distance: 13.0
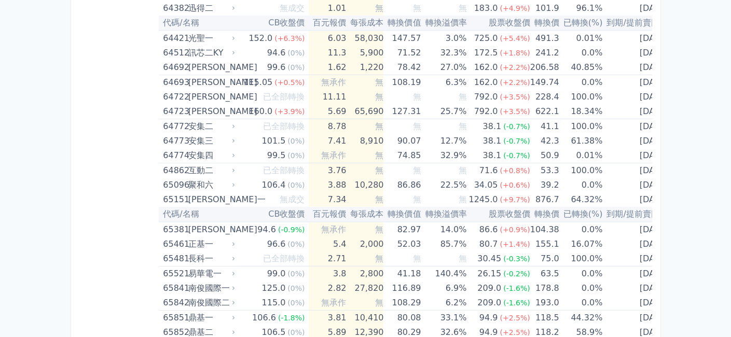
scroll to position [4755, 0]
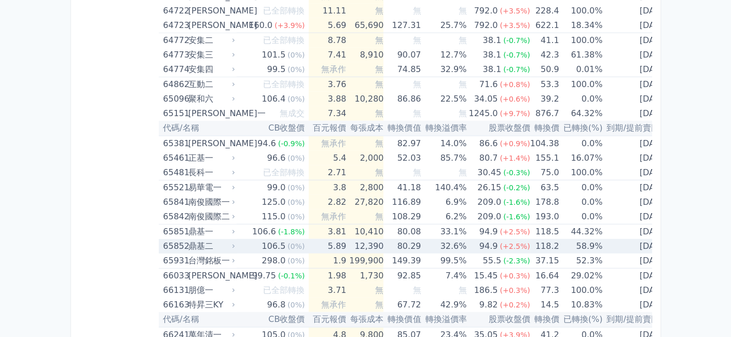
click at [232, 239] on div "鼎基二" at bounding box center [210, 246] width 45 height 15
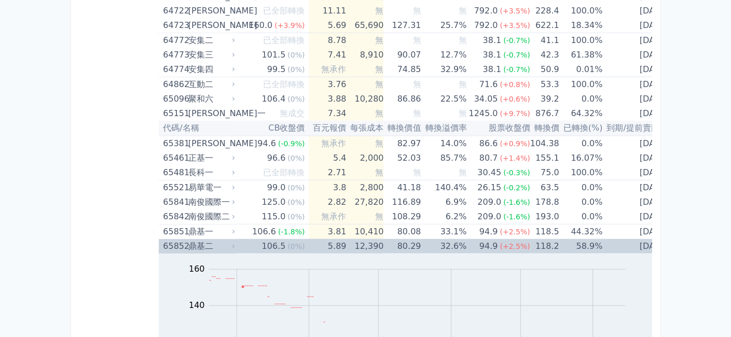
click at [232, 239] on div "鼎基二" at bounding box center [210, 246] width 45 height 15
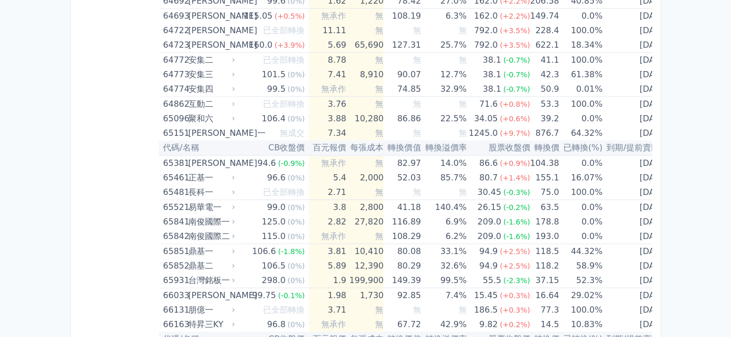
drag, startPoint x: 139, startPoint y: 215, endPoint x: 139, endPoint y: 195, distance: 20.2
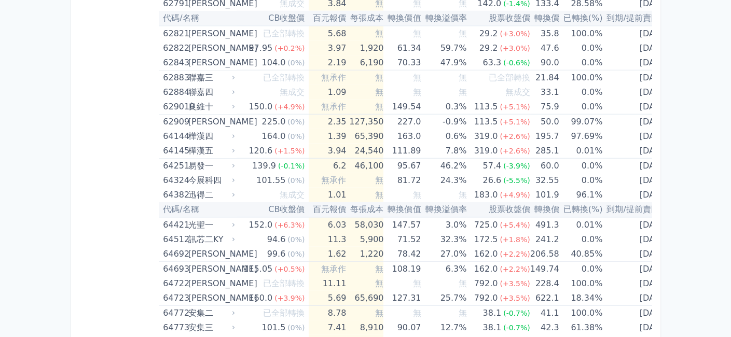
scroll to position [4474, 0]
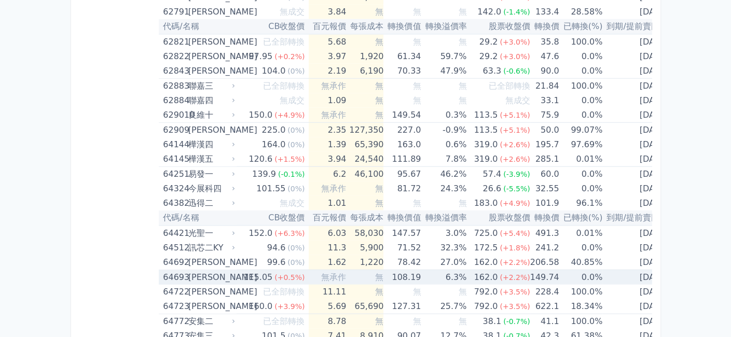
click at [228, 270] on div "[PERSON_NAME]" at bounding box center [210, 277] width 45 height 15
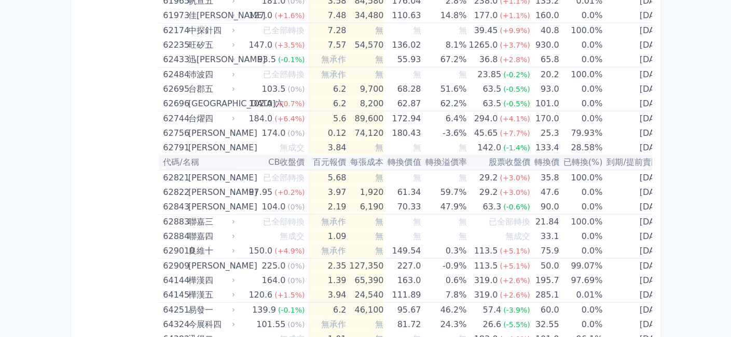
drag, startPoint x: 129, startPoint y: 233, endPoint x: 129, endPoint y: 208, distance: 24.9
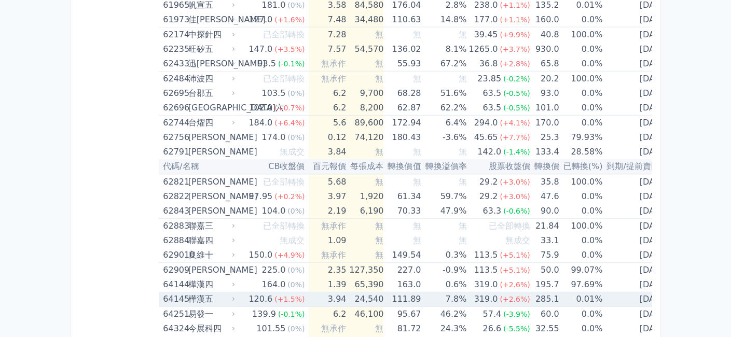
click at [234, 296] on icon at bounding box center [234, 299] width 6 height 6
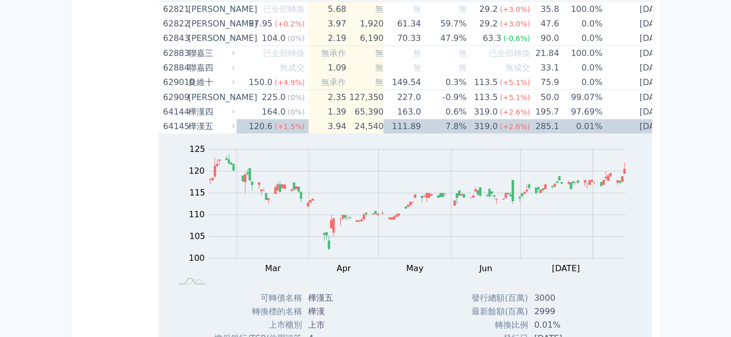
scroll to position [4420, 0]
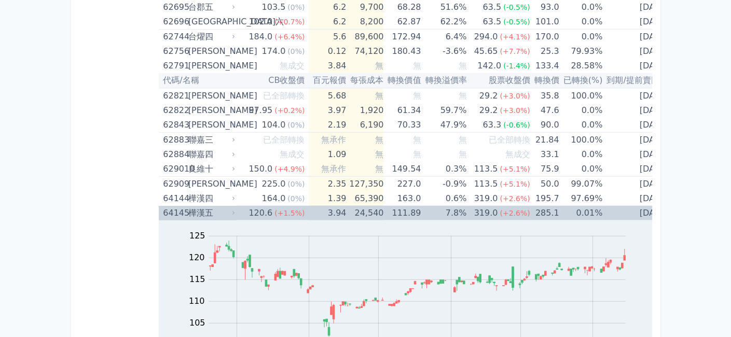
click at [224, 206] on div "樺漢五" at bounding box center [210, 213] width 45 height 15
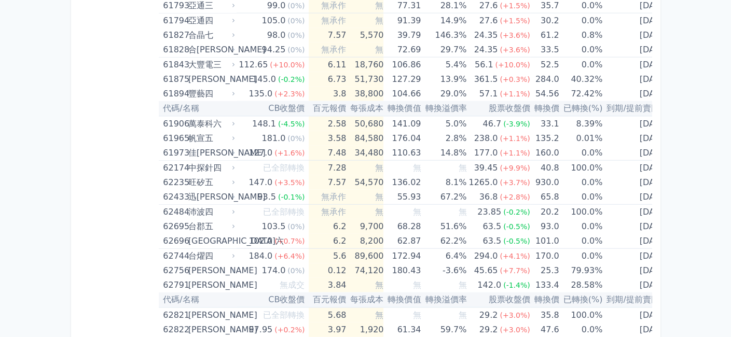
drag, startPoint x: 131, startPoint y: 166, endPoint x: 140, endPoint y: 131, distance: 35.9
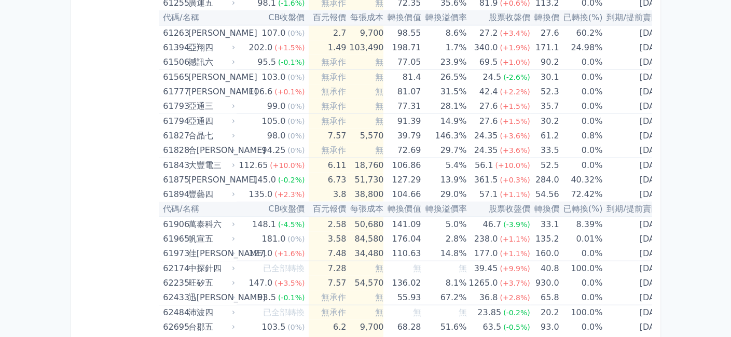
scroll to position [4090, 0]
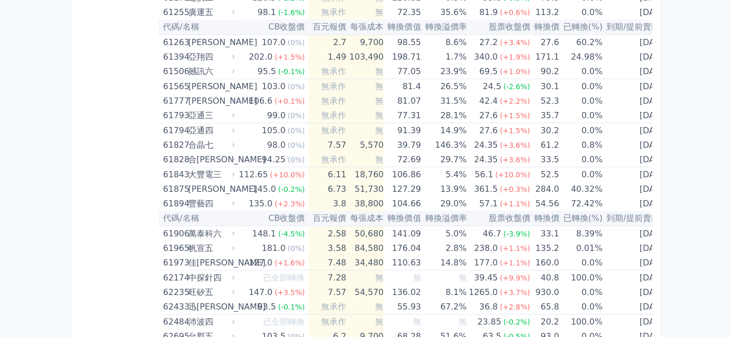
drag, startPoint x: 139, startPoint y: 233, endPoint x: 141, endPoint y: 200, distance: 33.3
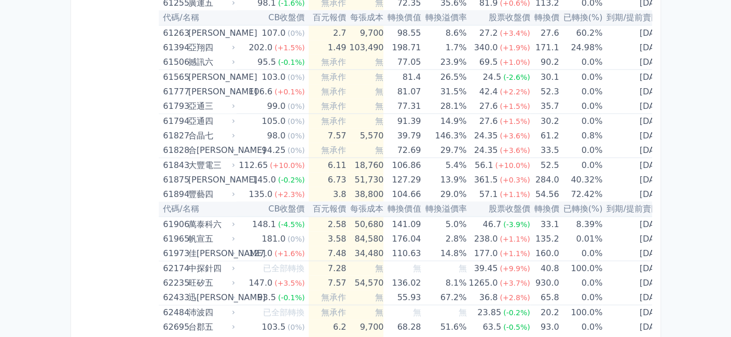
drag, startPoint x: 140, startPoint y: 252, endPoint x: 141, endPoint y: 272, distance: 19.8
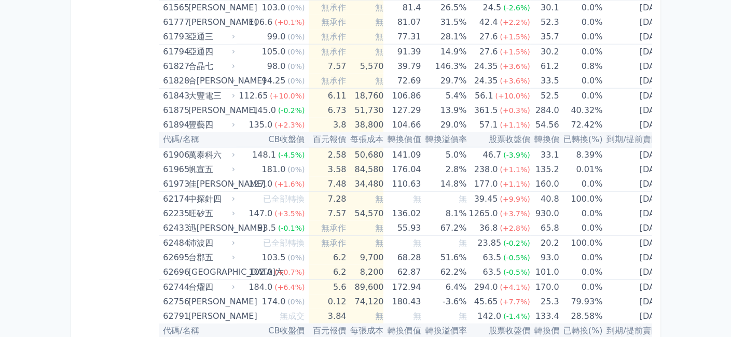
scroll to position [4187, 0]
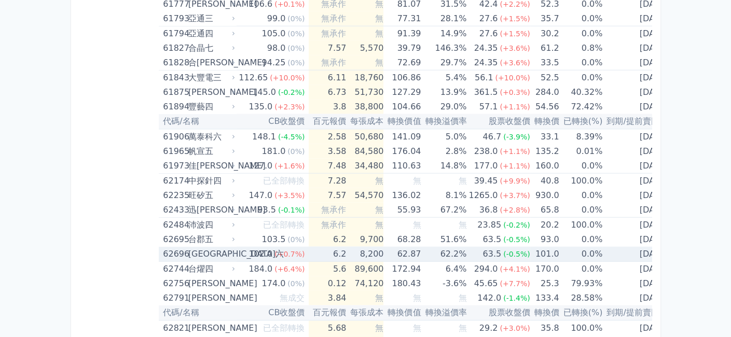
click at [231, 247] on div "[GEOGRAPHIC_DATA]六" at bounding box center [210, 254] width 45 height 15
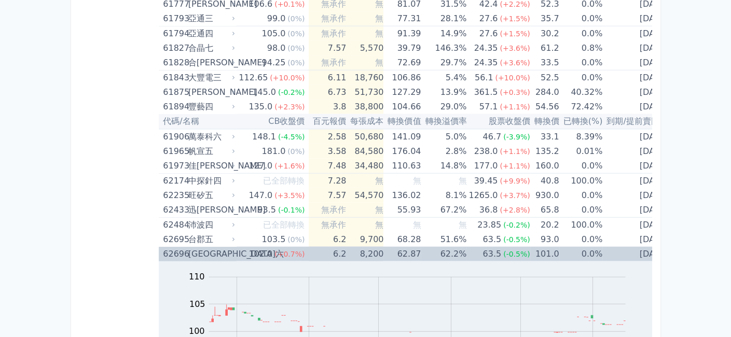
click at [237, 251] on icon at bounding box center [234, 254] width 6 height 6
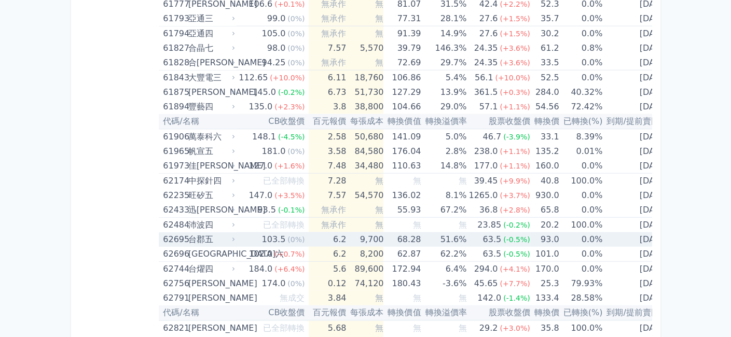
click at [234, 237] on icon at bounding box center [234, 240] width 6 height 6
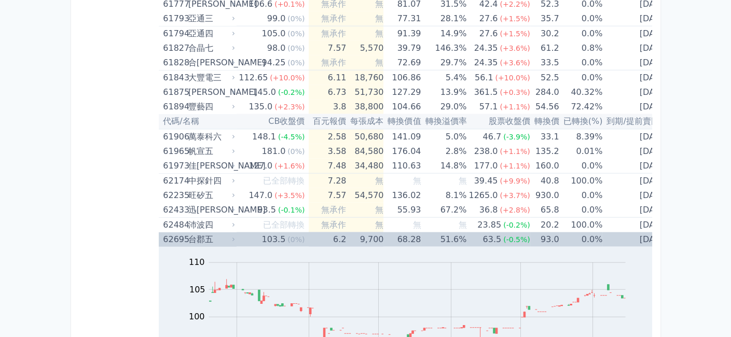
click at [234, 237] on icon at bounding box center [234, 240] width 6 height 6
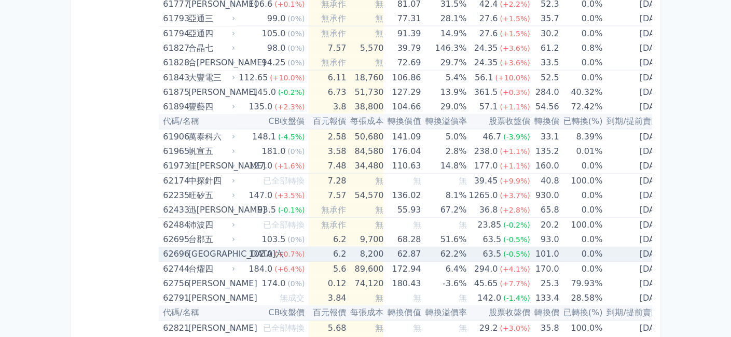
scroll to position [4101, 0]
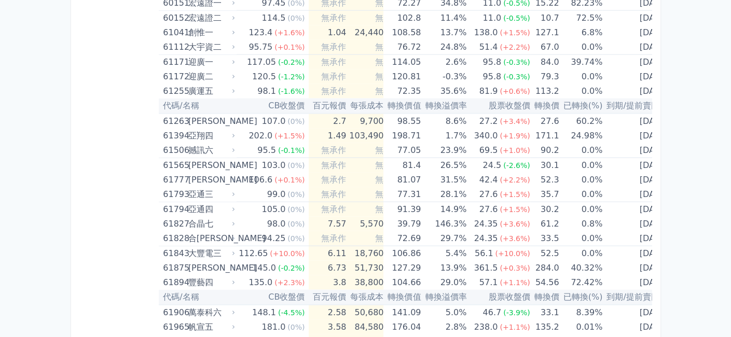
drag, startPoint x: 142, startPoint y: 205, endPoint x: 142, endPoint y: 184, distance: 20.8
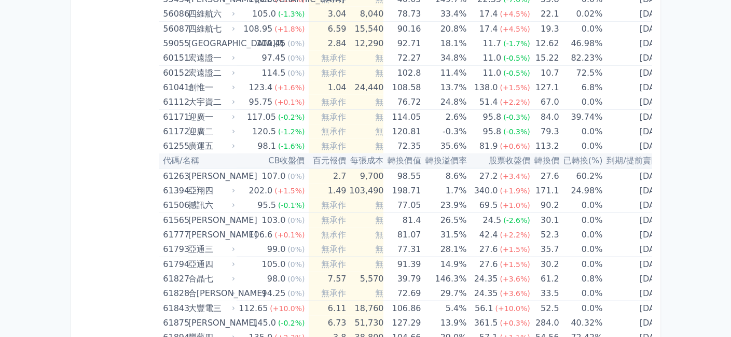
drag, startPoint x: 145, startPoint y: 192, endPoint x: 145, endPoint y: 173, distance: 19.2
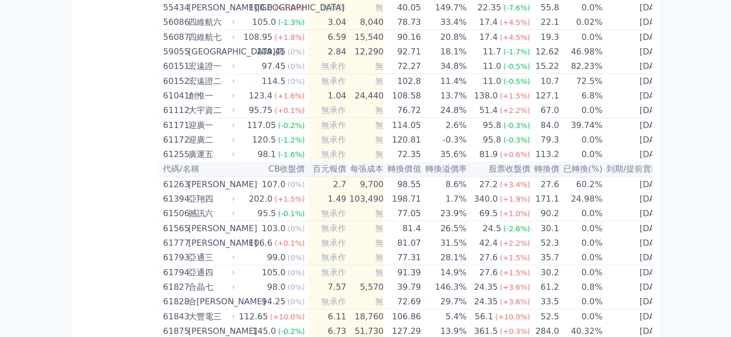
drag, startPoint x: 147, startPoint y: 196, endPoint x: 150, endPoint y: 180, distance: 16.2
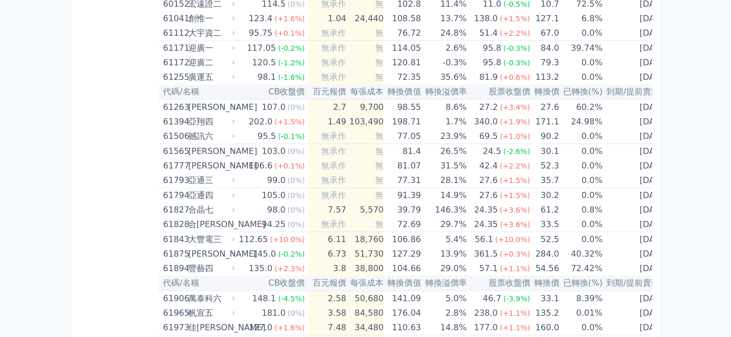
drag, startPoint x: 121, startPoint y: 207, endPoint x: 125, endPoint y: 237, distance: 29.8
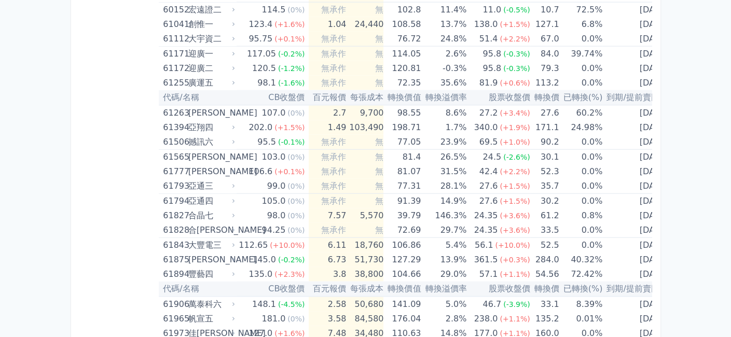
scroll to position [4029, 0]
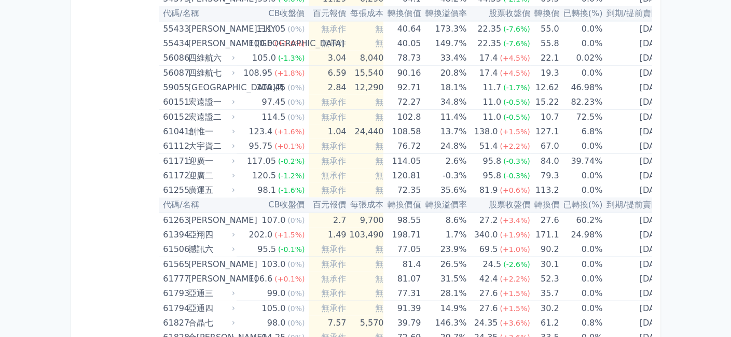
drag, startPoint x: 139, startPoint y: 242, endPoint x: 140, endPoint y: 205, distance: 36.9
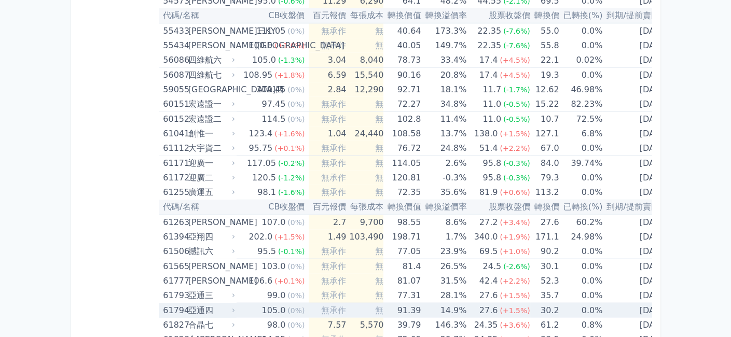
click at [234, 308] on icon at bounding box center [234, 311] width 6 height 6
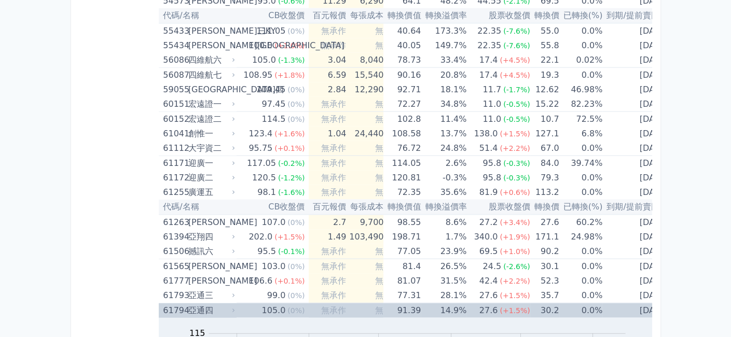
click at [234, 308] on icon at bounding box center [234, 311] width 6 height 6
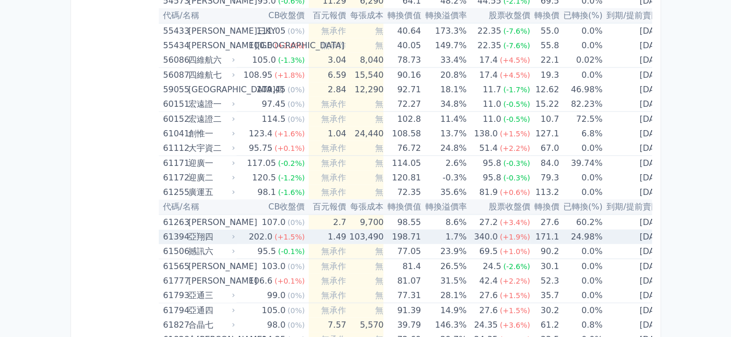
click at [237, 230] on div "61394 亞翔四" at bounding box center [200, 237] width 74 height 15
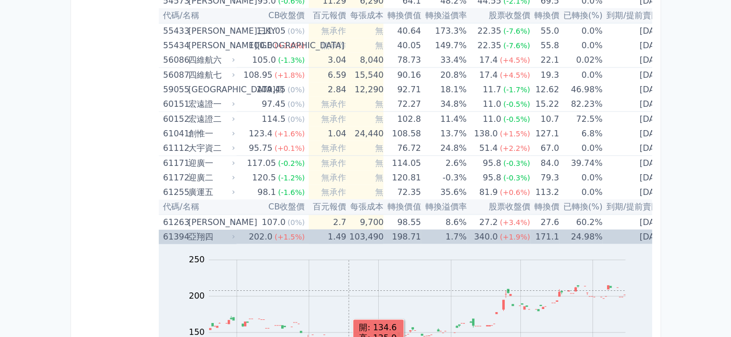
scroll to position [3997, 0]
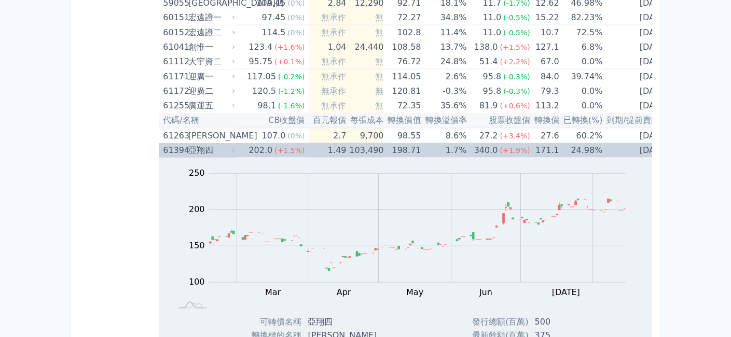
click at [231, 143] on div "亞翔四" at bounding box center [210, 150] width 45 height 15
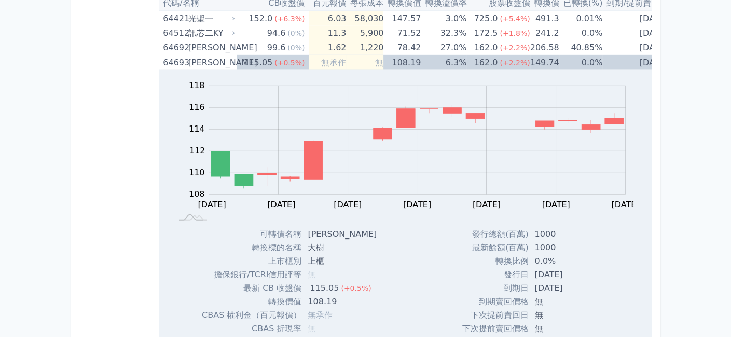
scroll to position [4602, 0]
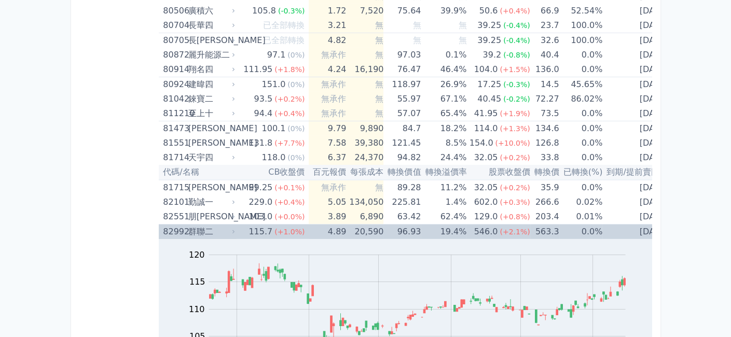
scroll to position [5987, 0]
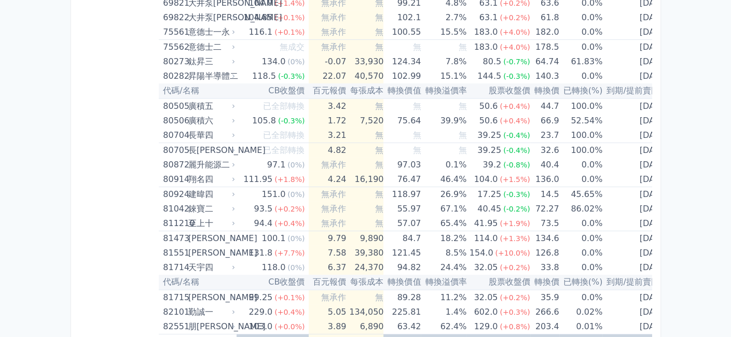
drag, startPoint x: 117, startPoint y: 287, endPoint x: 125, endPoint y: 254, distance: 33.6
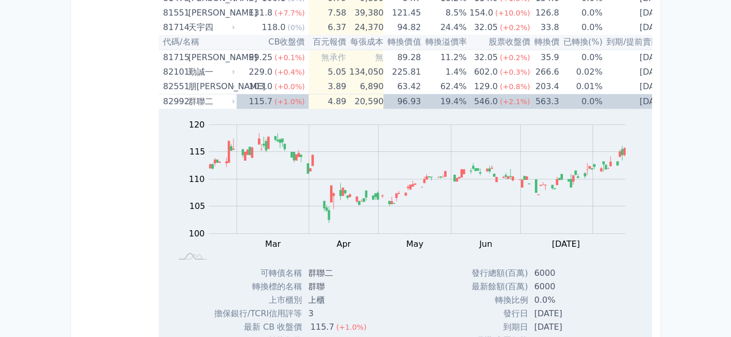
scroll to position [6155, 0]
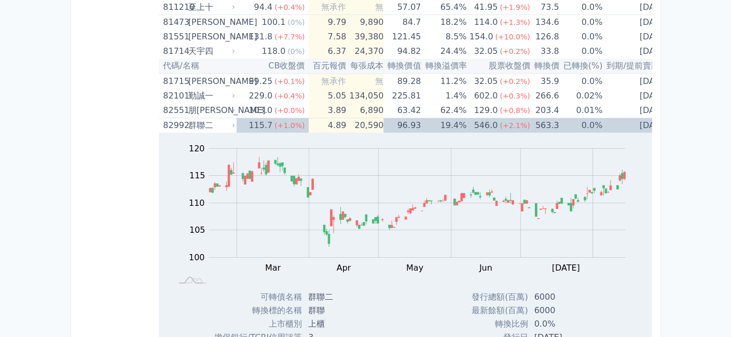
drag, startPoint x: 132, startPoint y: 113, endPoint x: 141, endPoint y: 87, distance: 26.8
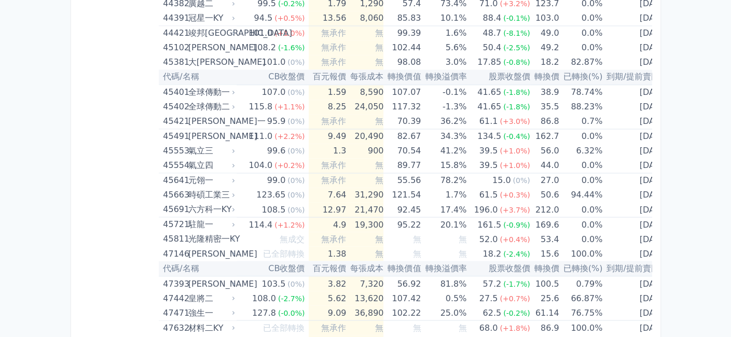
scroll to position [2910, 0]
